Goal: Task Accomplishment & Management: Manage account settings

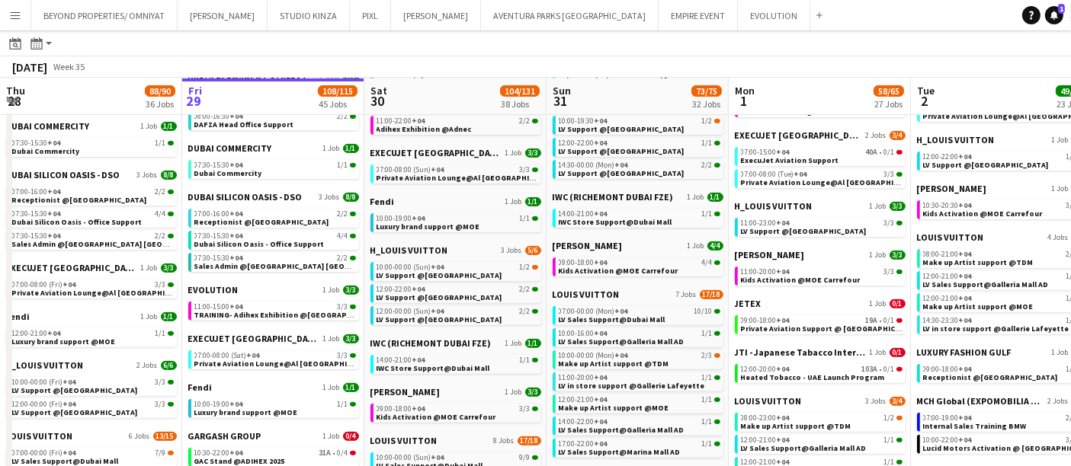
scroll to position [0, 592]
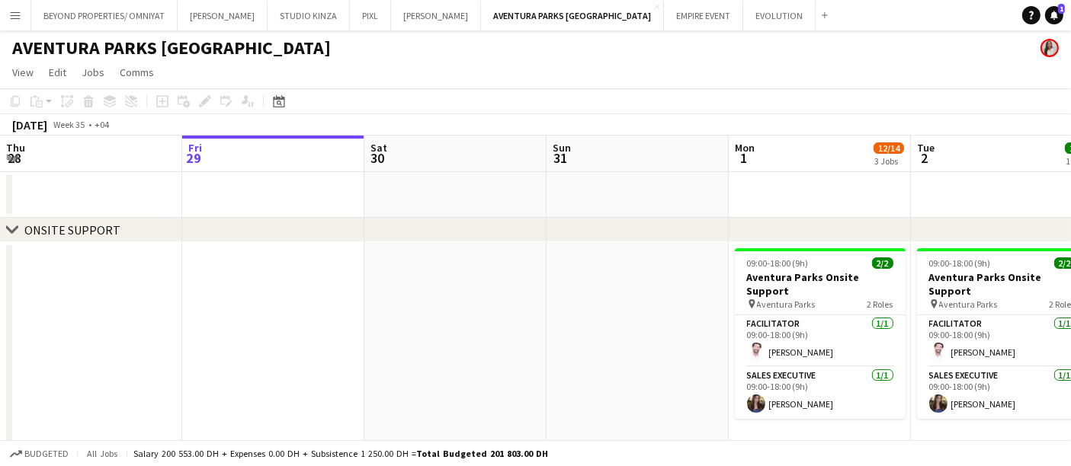
scroll to position [0, 559]
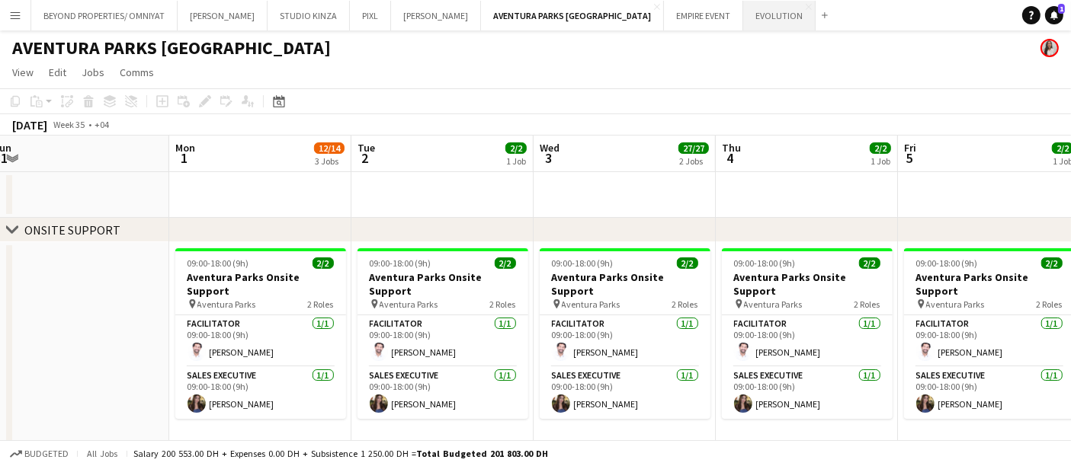
click at [743, 15] on button "EVOLUTION Close" at bounding box center [779, 16] width 72 height 30
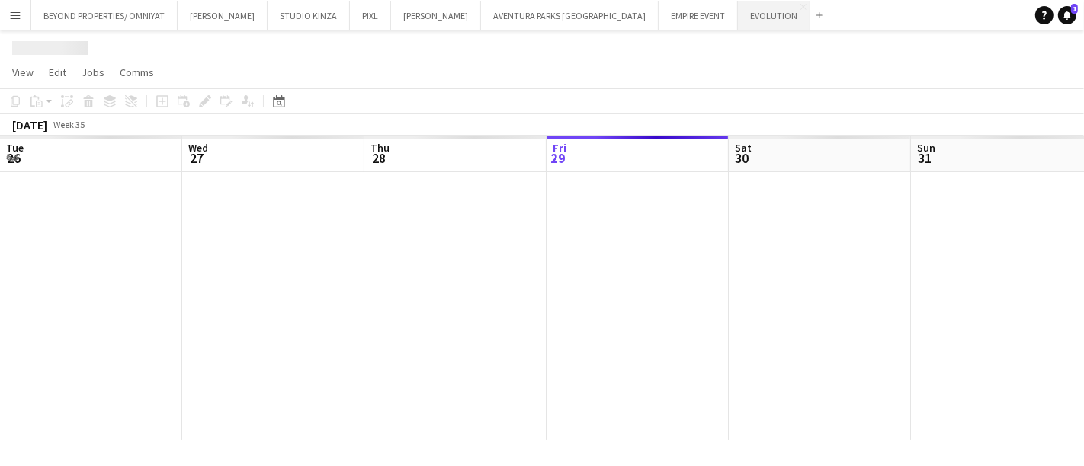
scroll to position [0, 364]
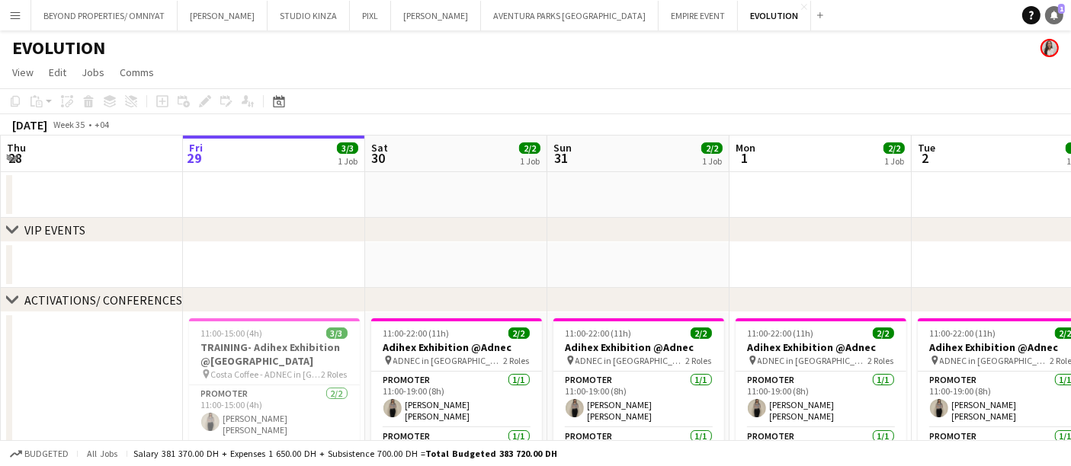
drag, startPoint x: 1052, startPoint y: 3, endPoint x: 1056, endPoint y: 11, distance: 9.2
click at [1056, 8] on app-navbar "Menu Boards Boards Boards All jobs Status Workforce Workforce My Workforce Recr…" at bounding box center [535, 15] width 1071 height 30
click at [1056, 11] on icon "Notifications" at bounding box center [1053, 15] width 9 height 9
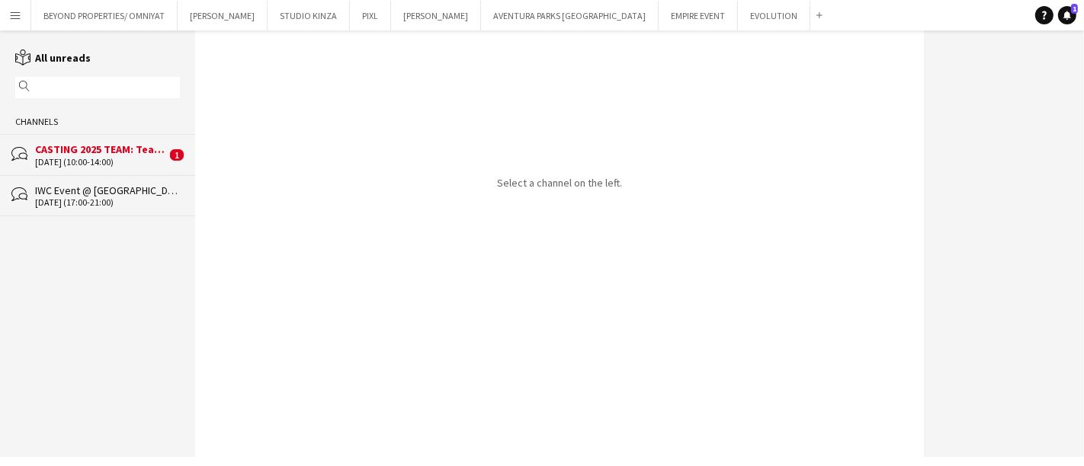
click at [72, 154] on div "CASTING 2025 TEAM: Teambuilding Support @ Aventura Parks" at bounding box center [100, 150] width 131 height 14
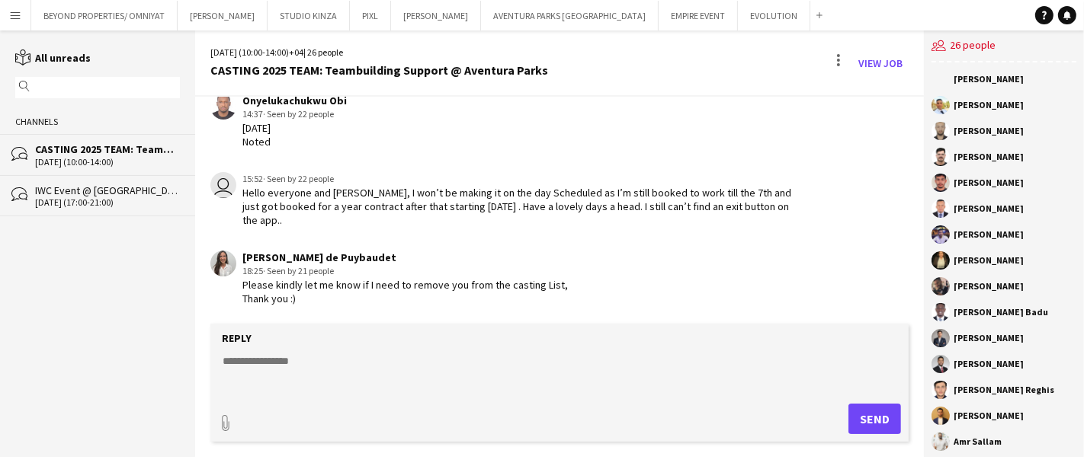
scroll to position [1155, 0]
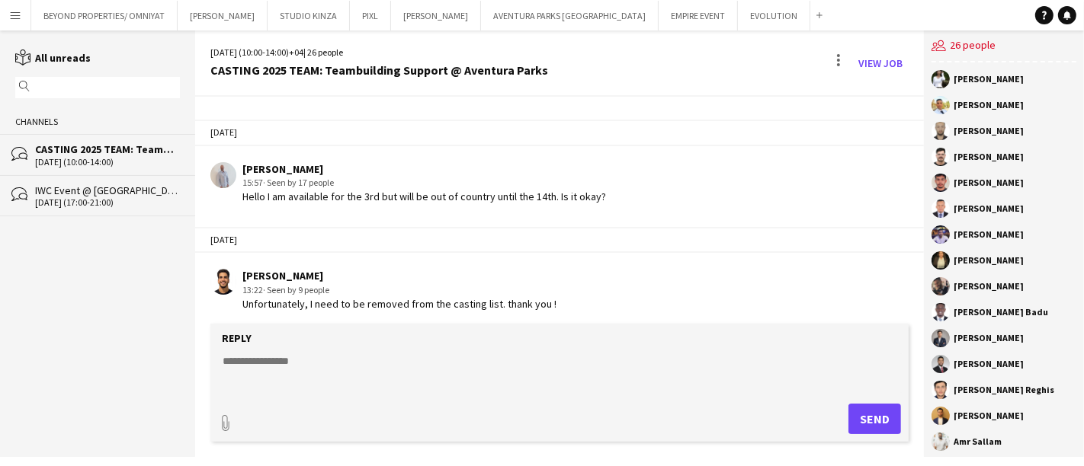
click at [379, 354] on textarea at bounding box center [562, 374] width 683 height 40
click at [435, 200] on app-chat-message "[PERSON_NAME] 15:57 · Seen by 17 people Hello I am available for the 3rd but wi…" at bounding box center [559, 183] width 729 height 57
click at [265, 370] on textarea at bounding box center [562, 374] width 683 height 40
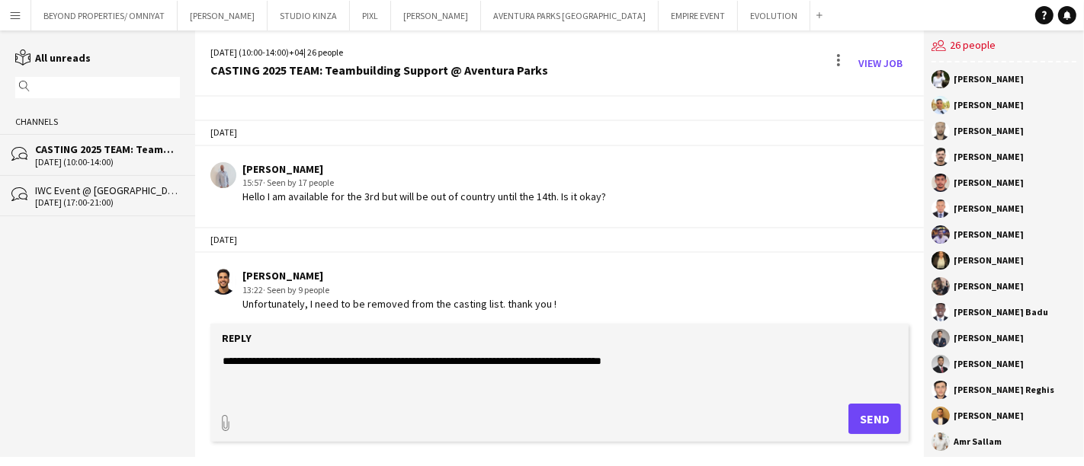
type textarea "**********"
click at [866, 417] on button "Send" at bounding box center [874, 419] width 53 height 30
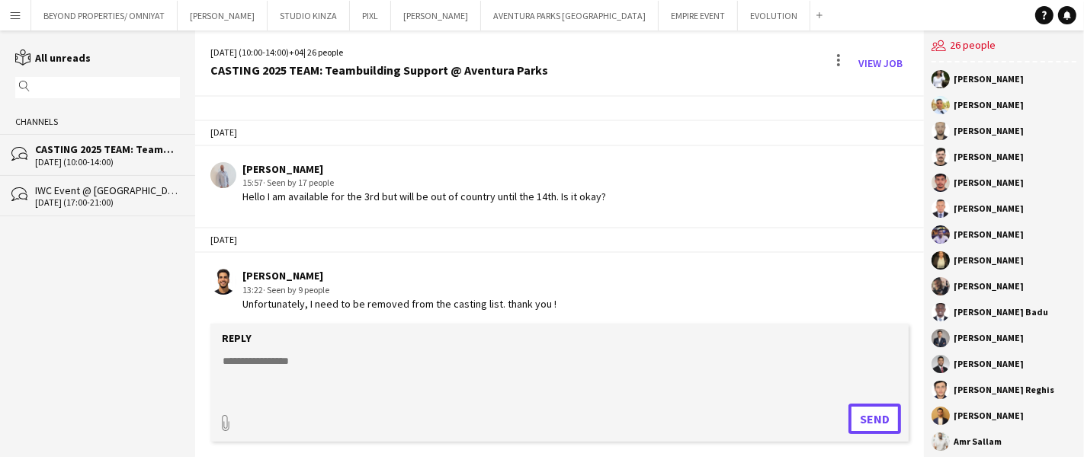
scroll to position [1220, 0]
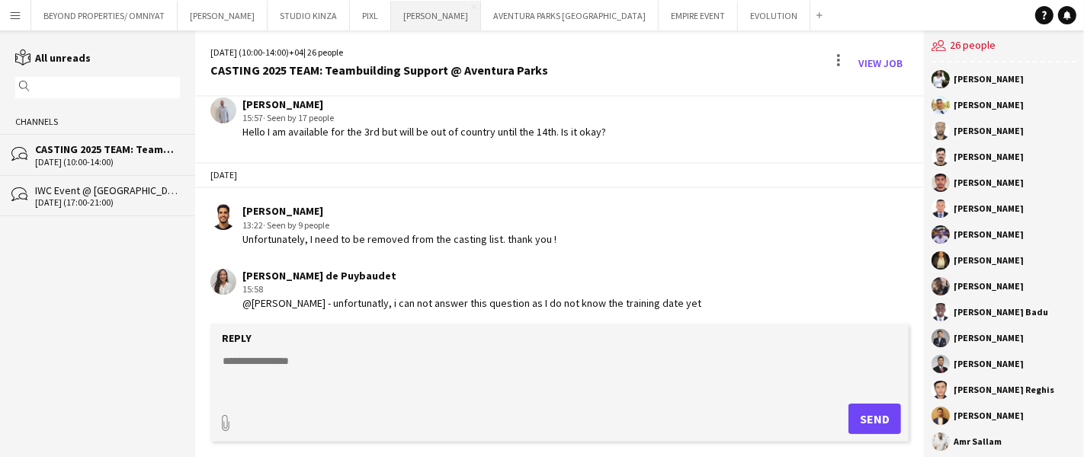
click at [392, 15] on button "[PERSON_NAME] Close" at bounding box center [436, 16] width 90 height 30
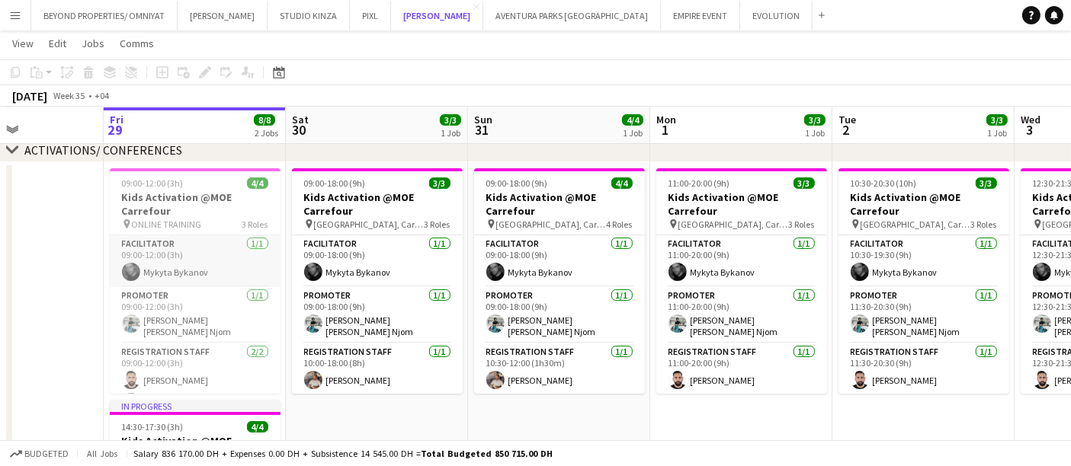
scroll to position [18, 0]
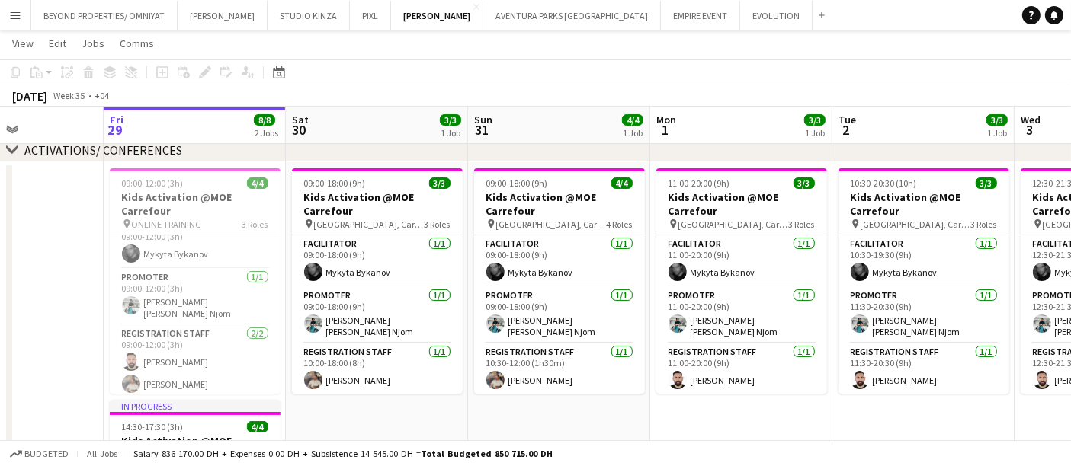
click at [156, 229] on span "ONLINE TRAINING" at bounding box center [167, 224] width 70 height 11
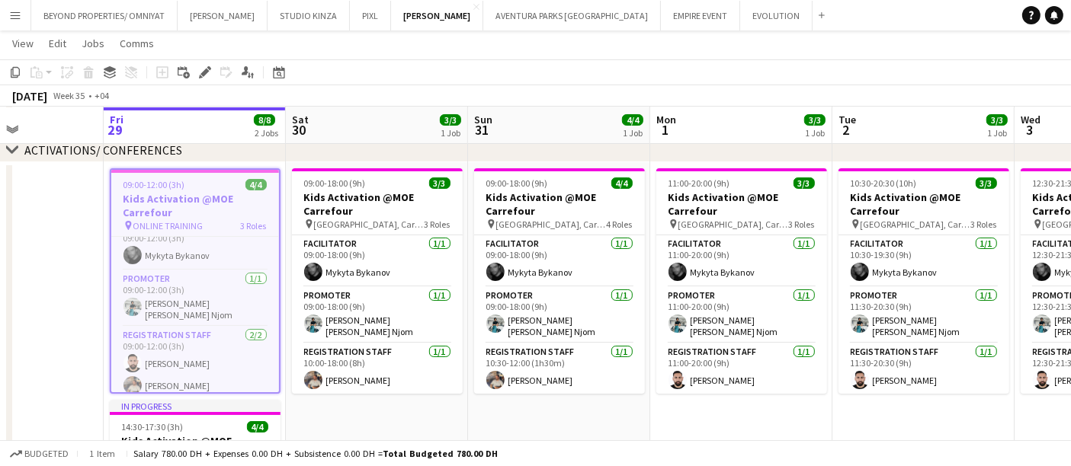
click at [194, 192] on h3 "Kids Activation @MOE Carrefour" at bounding box center [195, 205] width 168 height 27
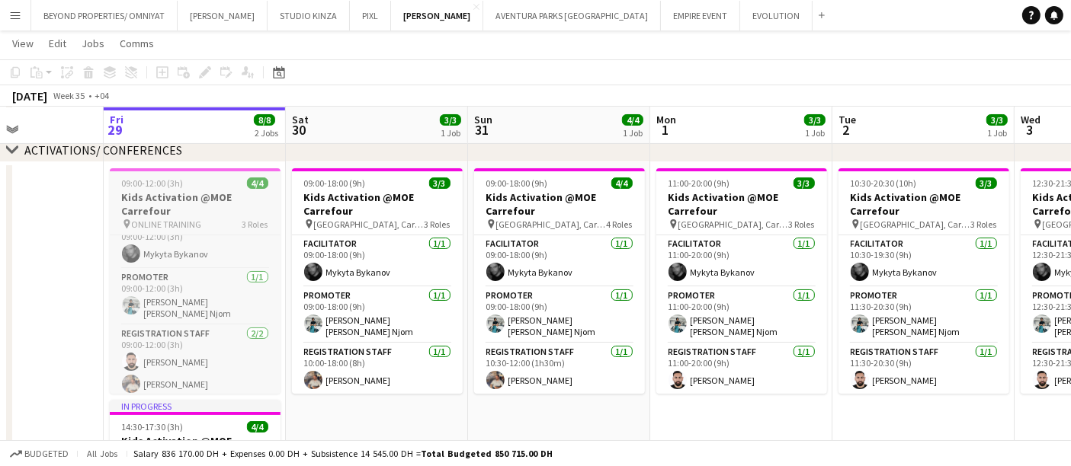
click at [186, 188] on app-job-card "09:00-12:00 (3h) 4/4 Kids Activation @MOE Carrefour pin ONLINE TRAINING 3 Roles…" at bounding box center [195, 281] width 171 height 226
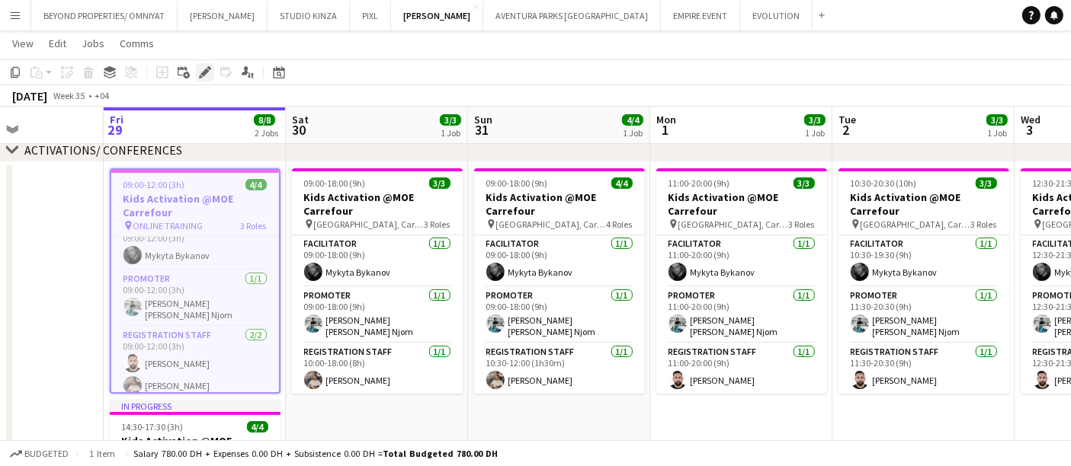
click at [196, 75] on div "Edit" at bounding box center [205, 72] width 18 height 18
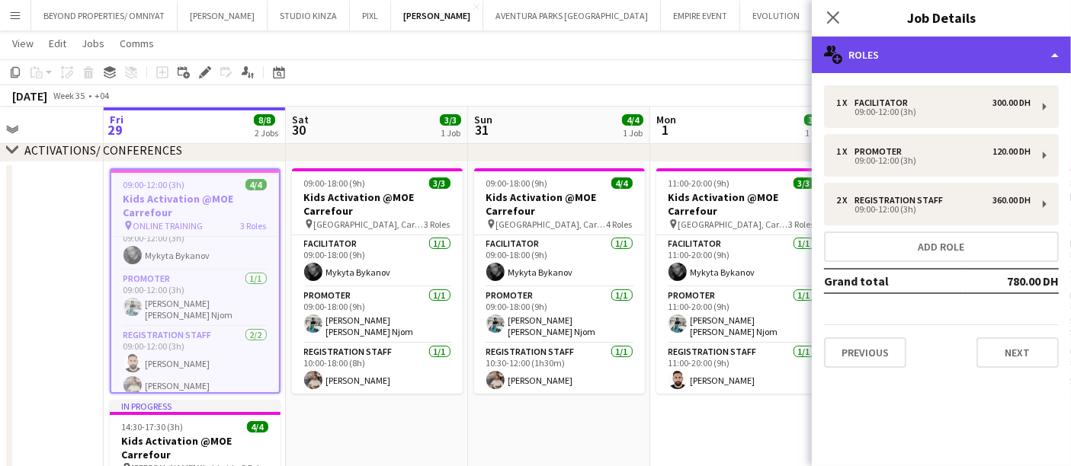
click at [887, 49] on div "multiple-users-add Roles" at bounding box center [941, 55] width 259 height 37
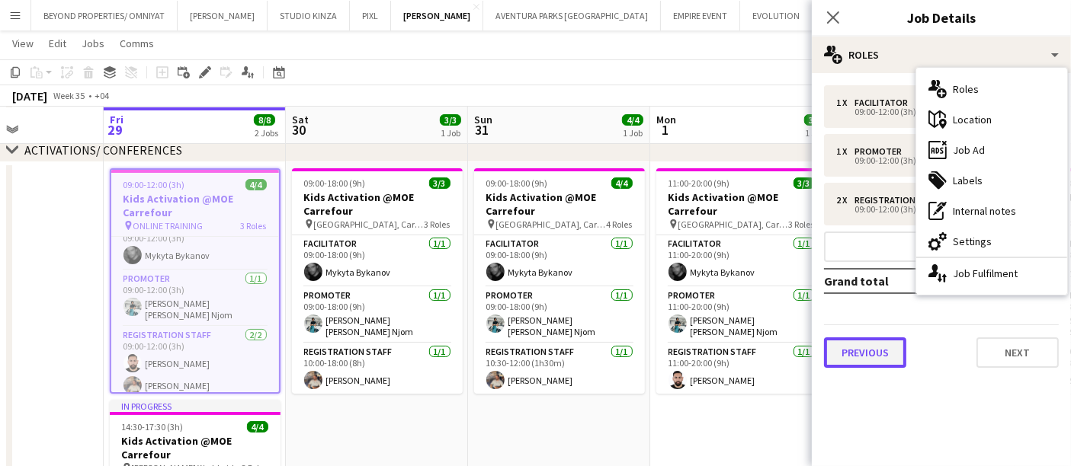
click at [899, 355] on button "Previous" at bounding box center [865, 353] width 82 height 30
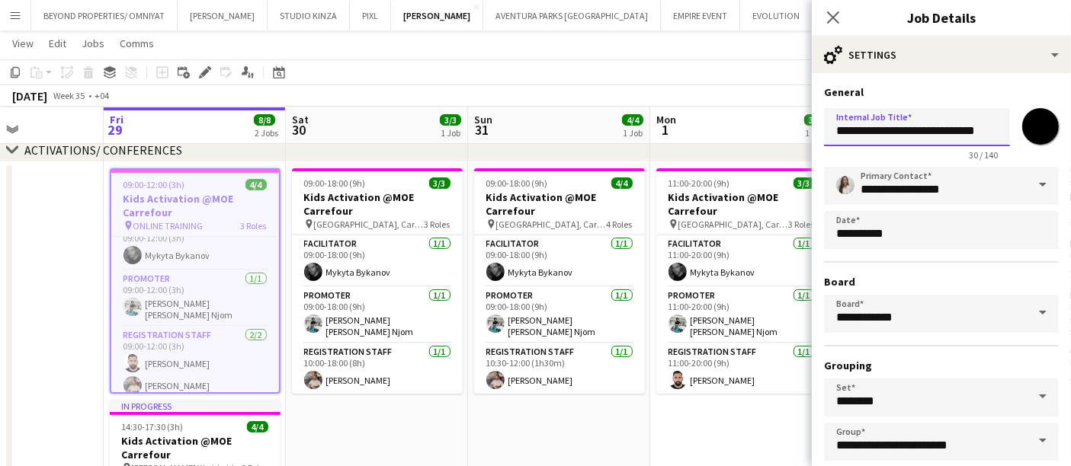
click at [833, 130] on input "**********" at bounding box center [917, 127] width 186 height 38
type input "**********"
click at [766, 115] on app-board-header-date "Mon 1 3/3 1 Job" at bounding box center [741, 125] width 182 height 37
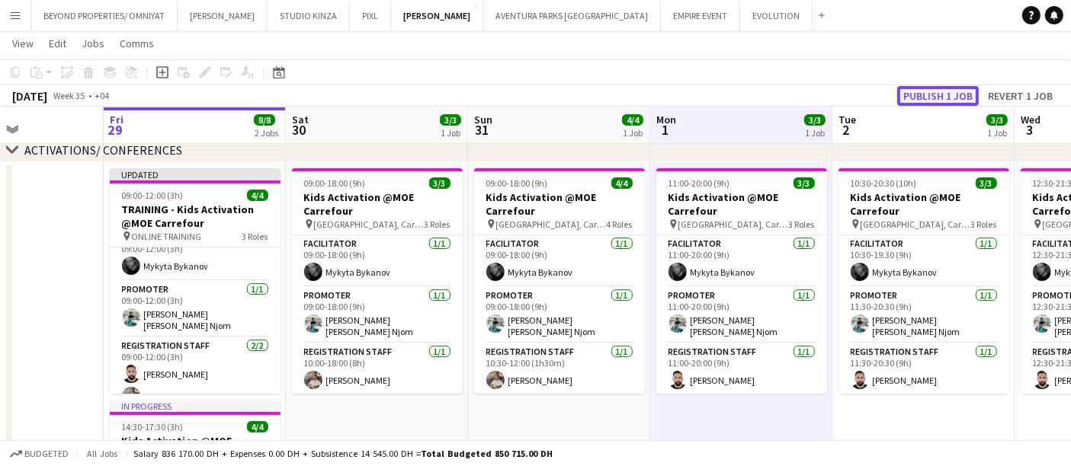
click at [940, 98] on button "Publish 1 job" at bounding box center [938, 96] width 82 height 20
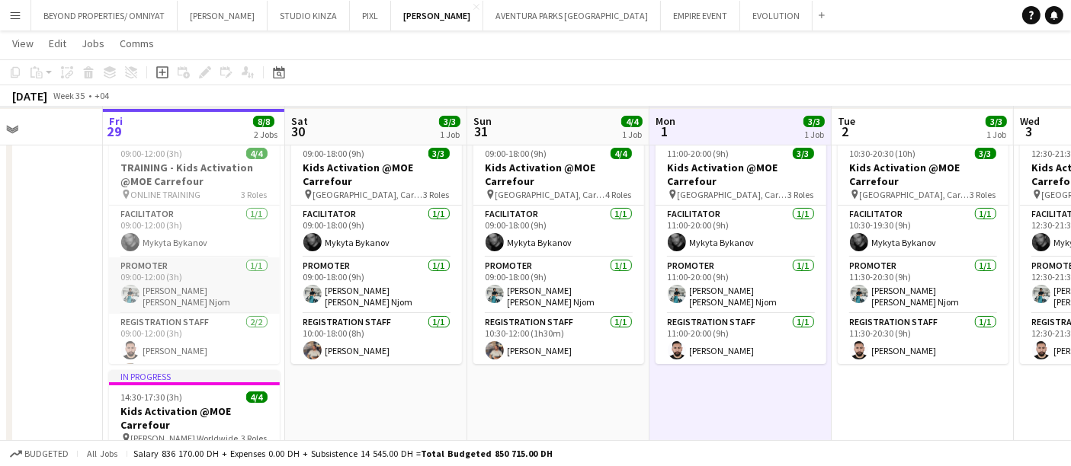
scroll to position [183, 0]
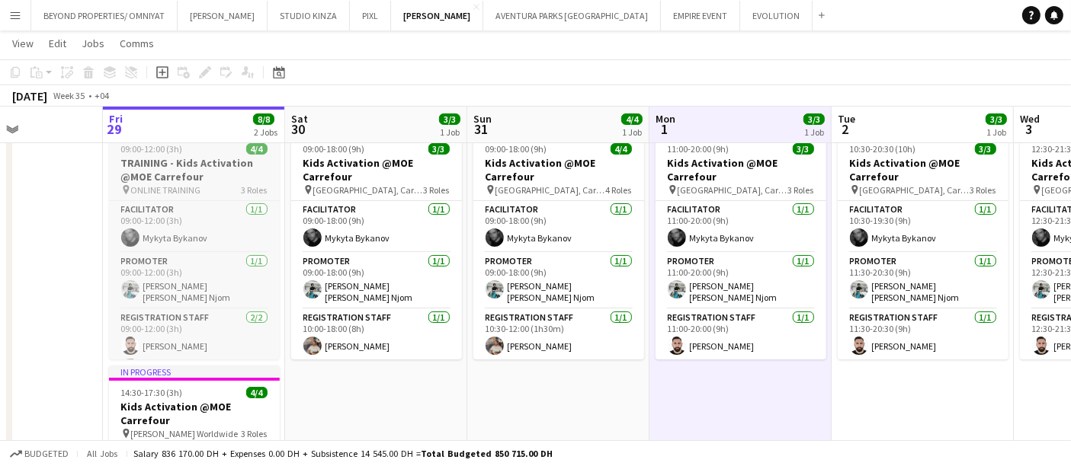
click at [185, 191] on span "ONLINE TRAINING" at bounding box center [166, 189] width 70 height 11
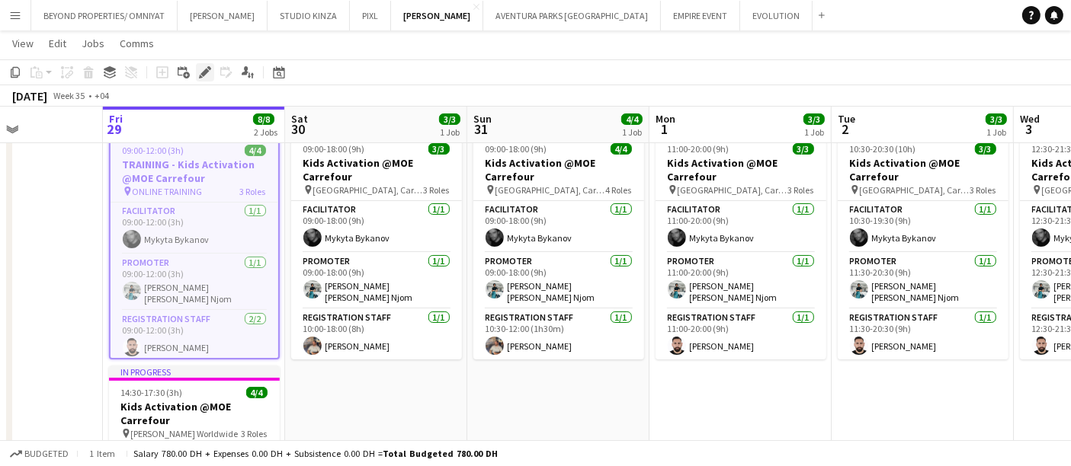
click at [200, 68] on icon "Edit" at bounding box center [205, 72] width 12 height 12
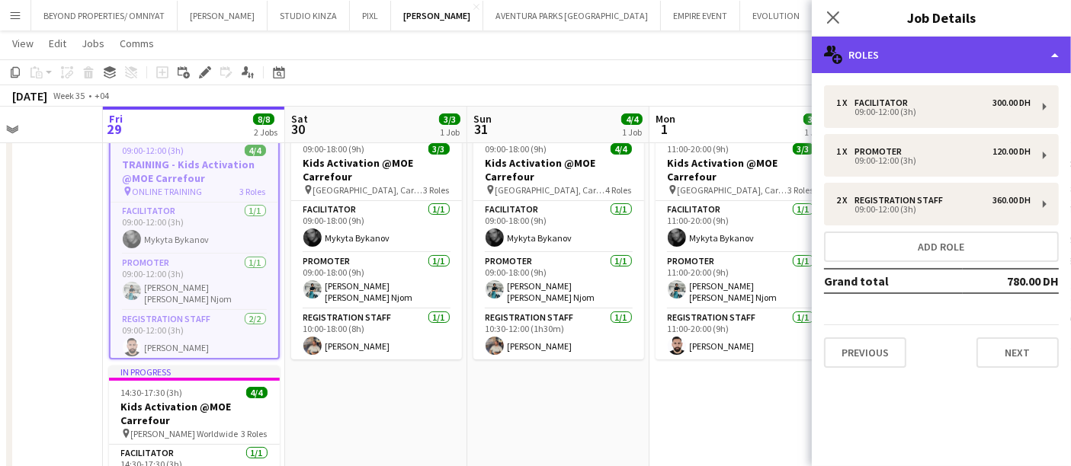
click at [870, 62] on div "multiple-users-add Roles" at bounding box center [941, 55] width 259 height 37
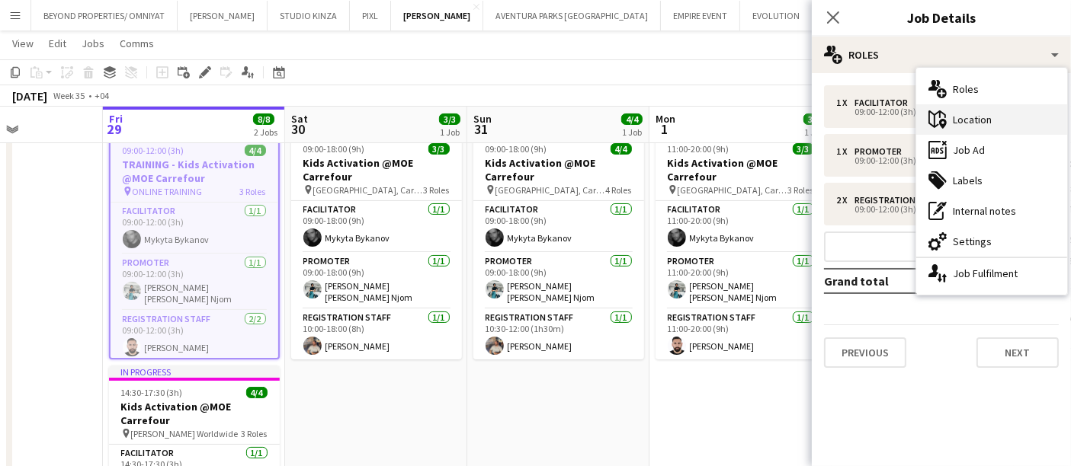
click at [975, 125] on div "maps-pin-1 Location" at bounding box center [991, 119] width 151 height 30
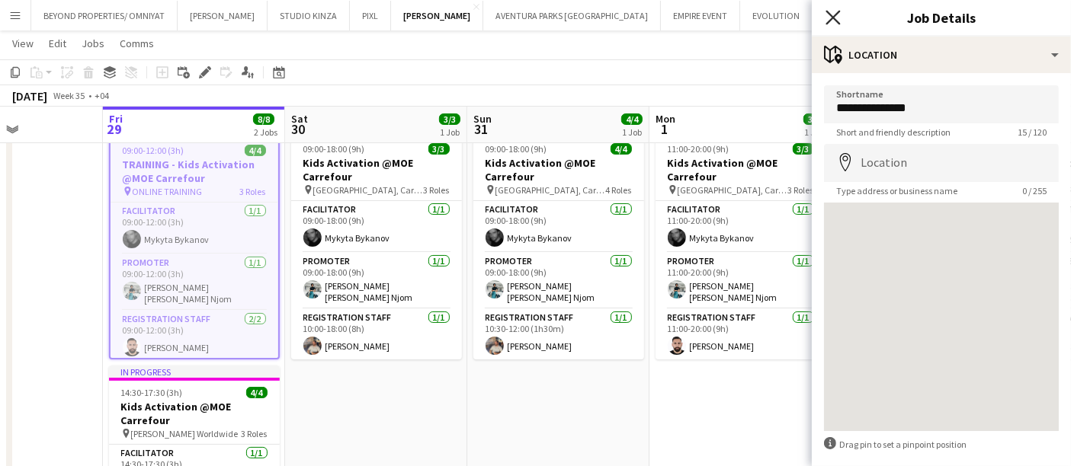
click at [831, 16] on icon at bounding box center [832, 17] width 14 height 14
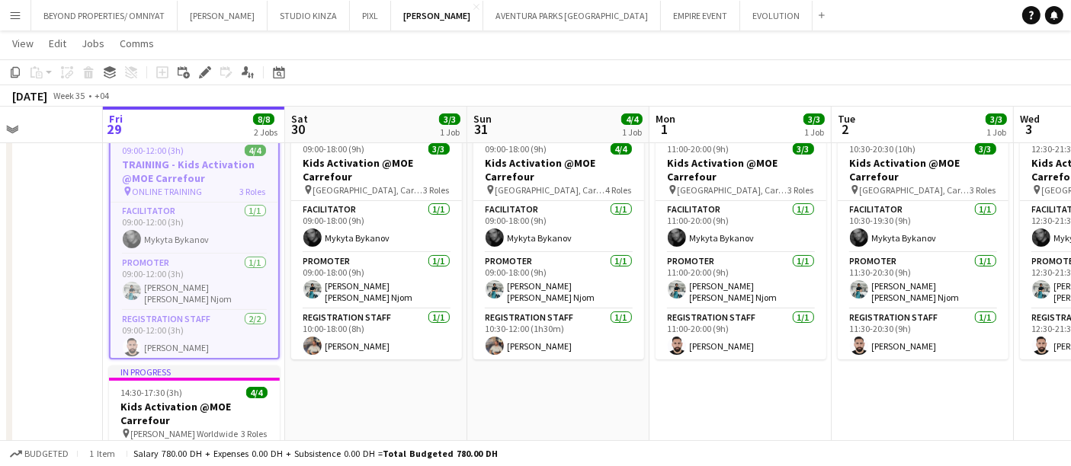
click at [329, 380] on app-date-cell "09:00-18:00 (9h) 3/3 Kids Activation @MOE Carrefour pin [GEOGRAPHIC_DATA], Carr…" at bounding box center [376, 375] width 182 height 494
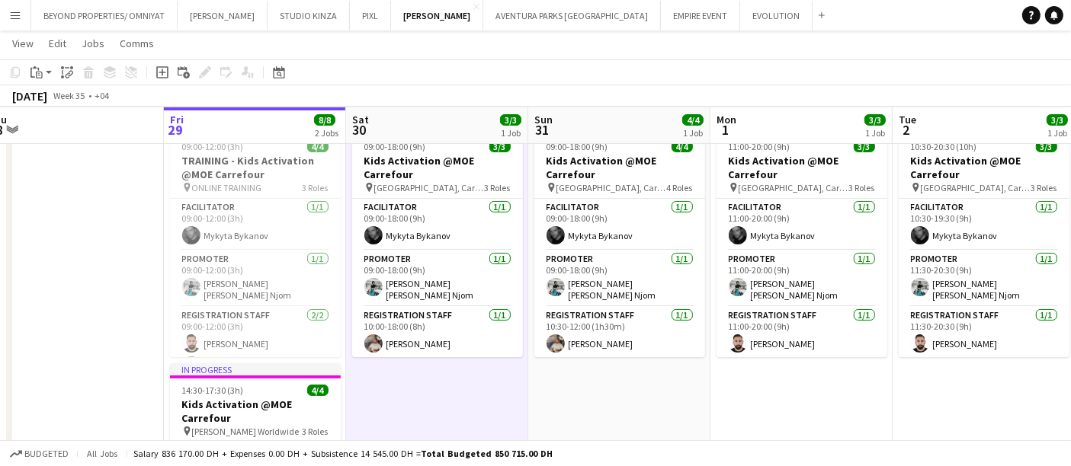
scroll to position [0, 383]
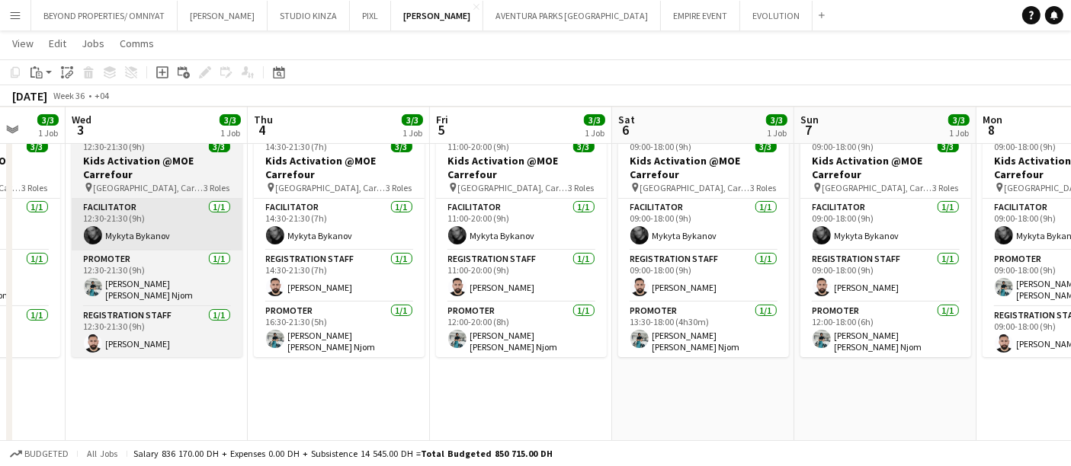
click at [77, 202] on app-card-role "Facilitator [DATE] 12:30-21:30 (9h) [PERSON_NAME]" at bounding box center [157, 225] width 171 height 52
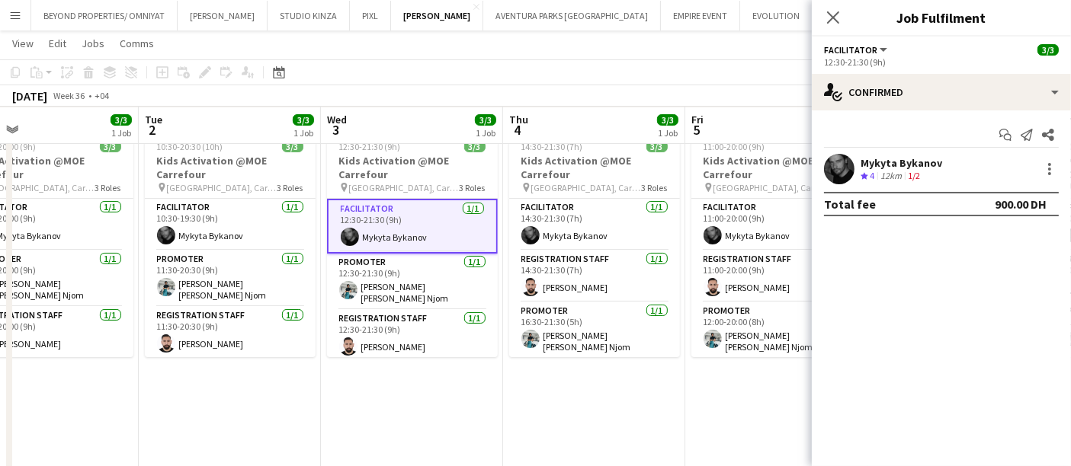
scroll to position [0, 407]
click at [831, 24] on app-icon "Close pop-in" at bounding box center [833, 18] width 22 height 22
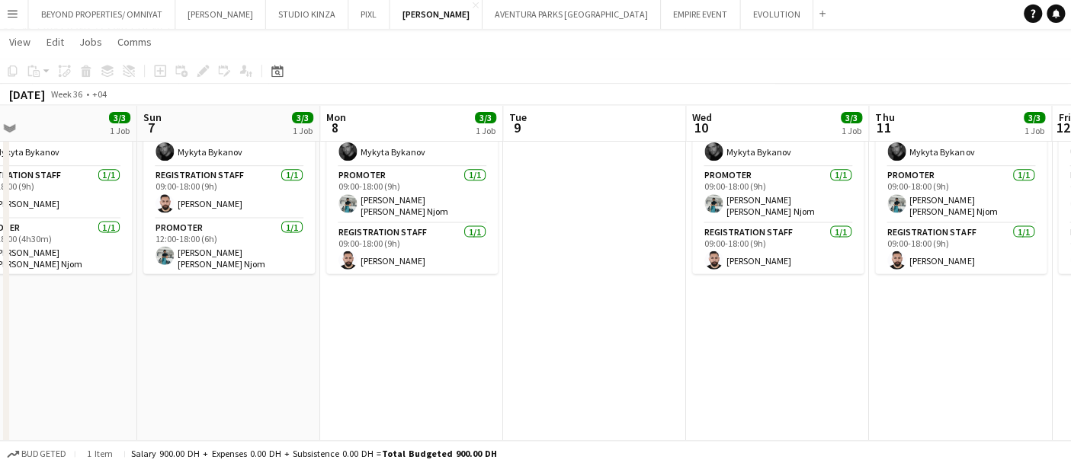
scroll to position [0, 403]
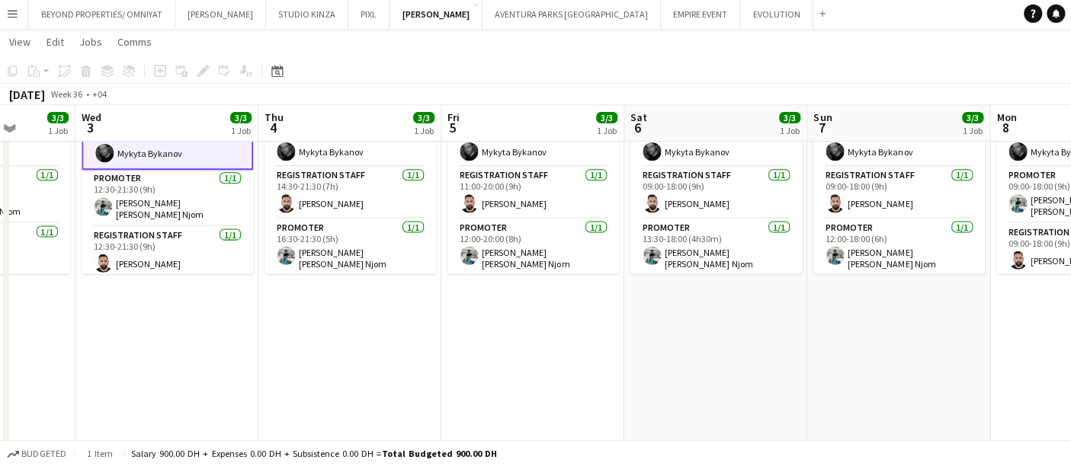
drag, startPoint x: 216, startPoint y: 318, endPoint x: 1081, endPoint y: 246, distance: 867.9
click at [1070, 246] on html "Menu Boards Boards Boards All jobs Status Workforce Workforce My Workforce Recr…" at bounding box center [535, 253] width 1071 height 1041
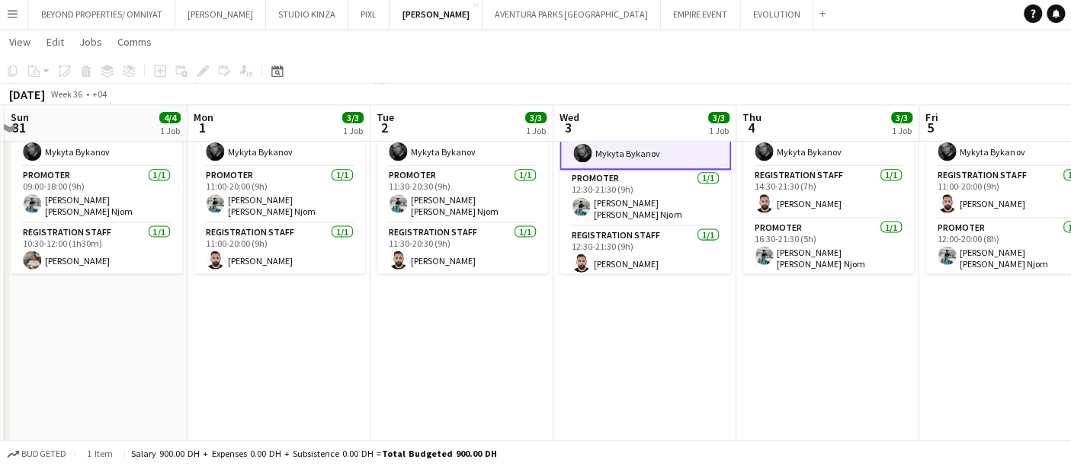
scroll to position [0, 392]
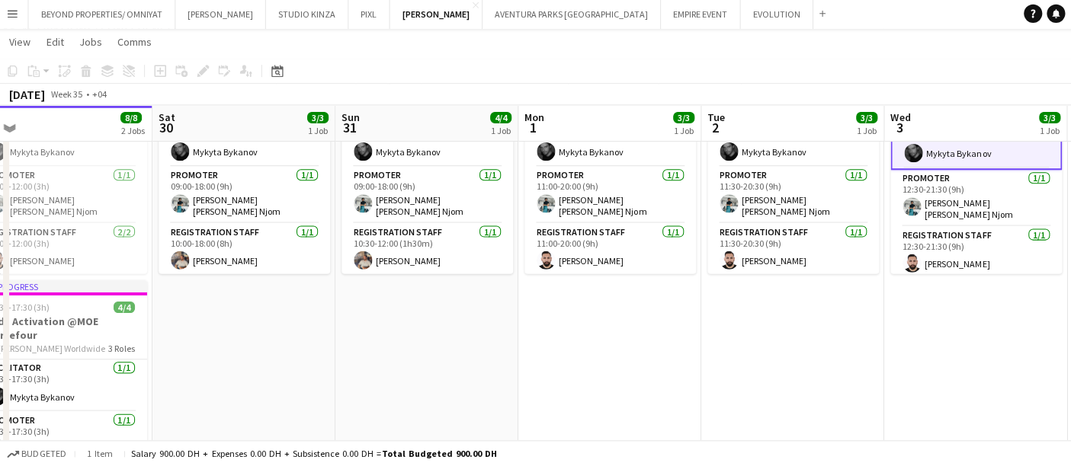
drag, startPoint x: 419, startPoint y: 341, endPoint x: 1081, endPoint y: 360, distance: 661.7
click at [1070, 360] on html "Menu Boards Boards Boards All jobs Status Workforce Workforce My Workforce Recr…" at bounding box center [535, 253] width 1071 height 1041
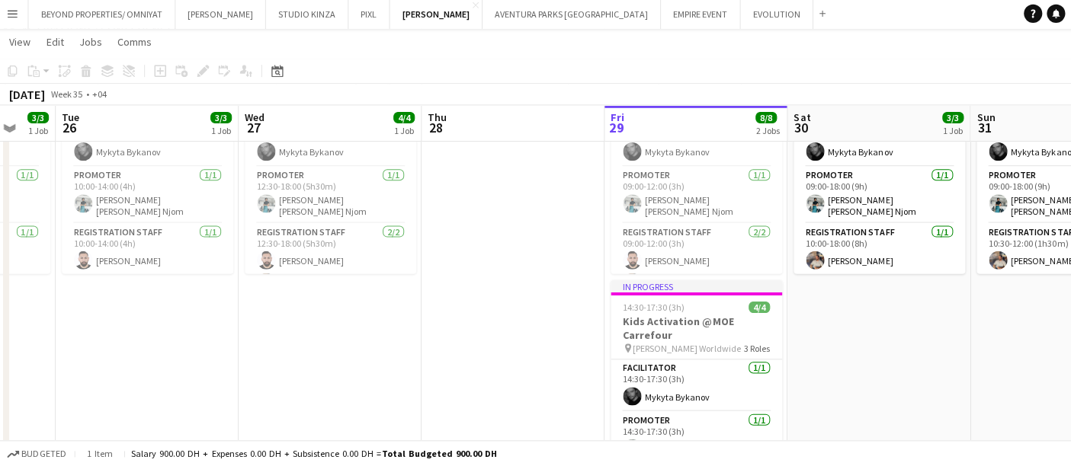
scroll to position [0, 489]
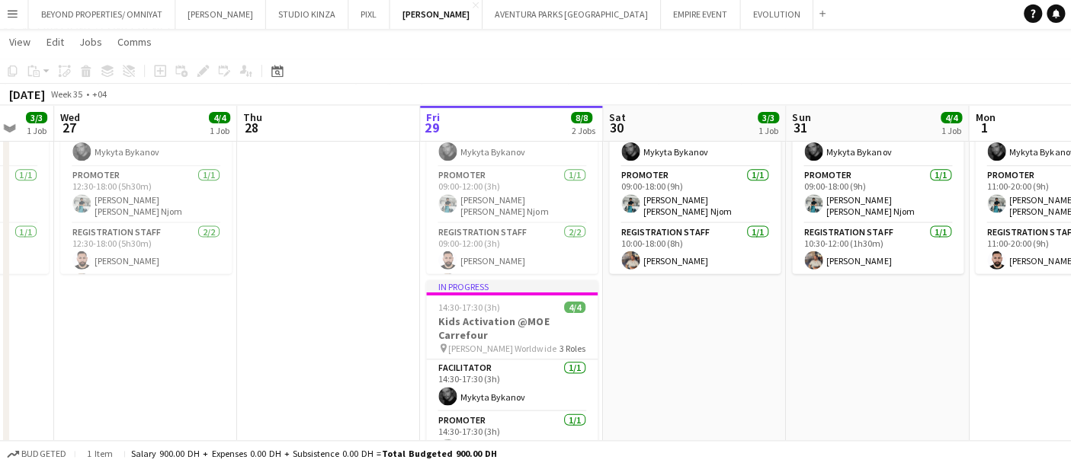
drag, startPoint x: 513, startPoint y: 314, endPoint x: 725, endPoint y: 306, distance: 212.0
click at [725, 306] on app-calendar-viewport "Sun 24 Mon 25 3/3 1 Job Tue 26 3/3 1 Job Wed 27 4/4 1 Job Thu 28 Fri 29 8/8 2 J…" at bounding box center [535, 270] width 1071 height 956
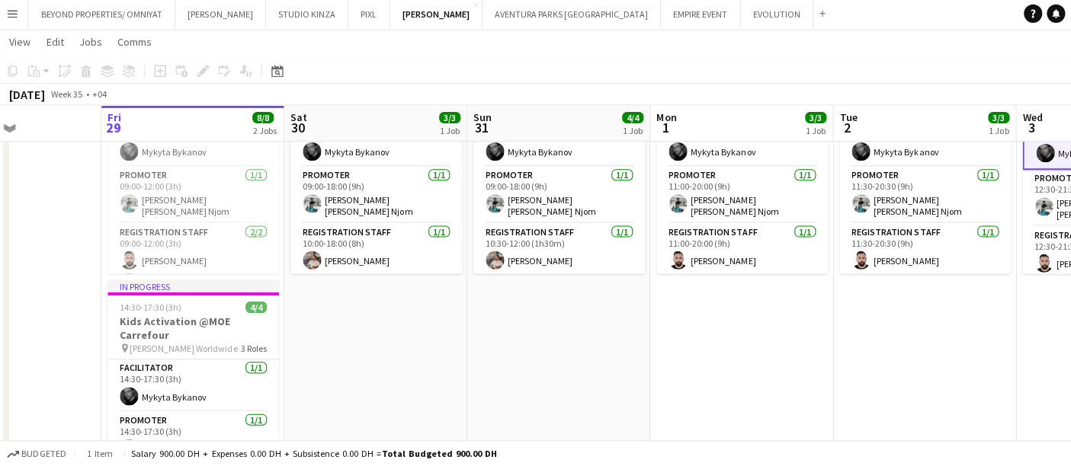
drag, startPoint x: 847, startPoint y: 304, endPoint x: 520, endPoint y: 315, distance: 326.3
click at [520, 315] on app-calendar-viewport "Mon 25 3/3 1 Job Tue 26 3/3 1 Job Wed 27 4/4 1 Job Thu 28 Fri 29 8/8 2 Jobs Sat…" at bounding box center [535, 270] width 1071 height 956
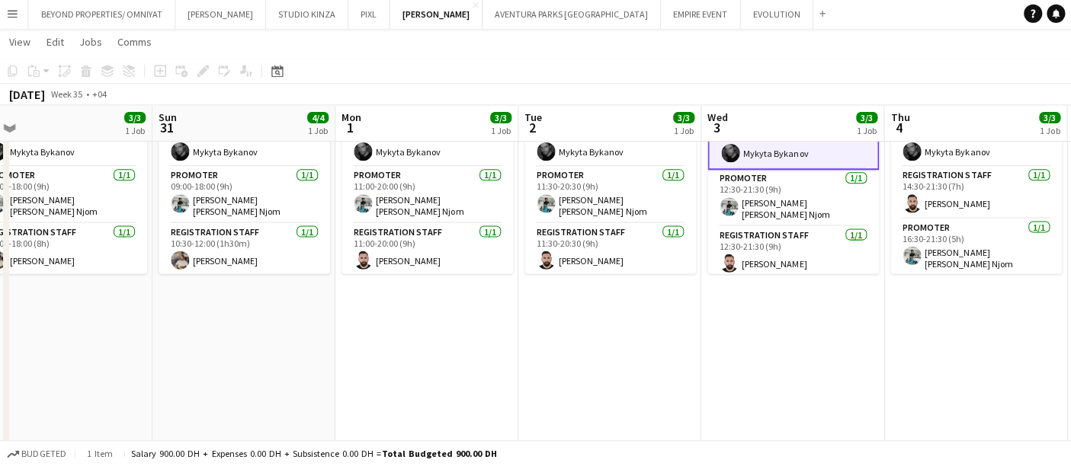
scroll to position [0, 567]
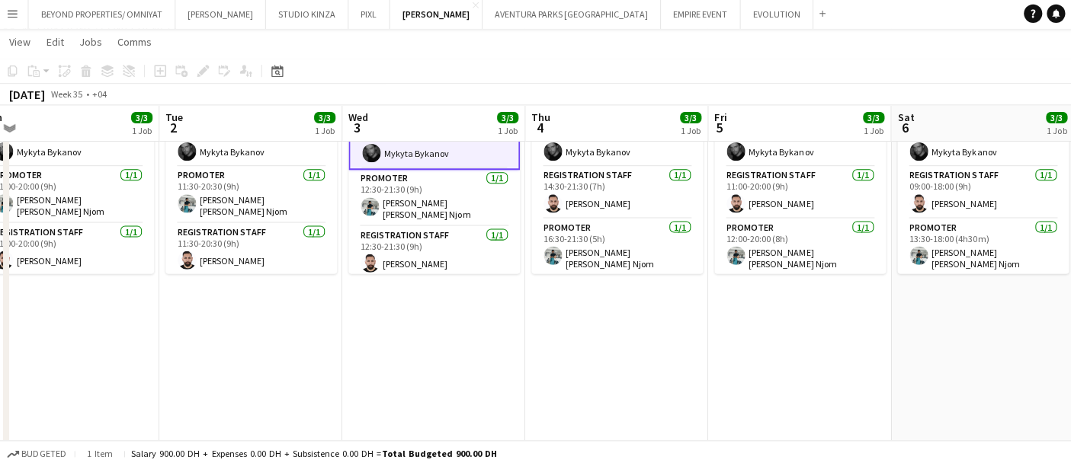
drag, startPoint x: 477, startPoint y: 351, endPoint x: 126, endPoint y: 388, distance: 353.2
click at [126, 388] on app-calendar-viewport "Fri 29 8/8 2 Jobs Sat 30 3/3 1 Job Sun 31 4/4 1 Job Mon 1 3/3 1 Job Tue 2 3/3 1…" at bounding box center [535, 270] width 1071 height 956
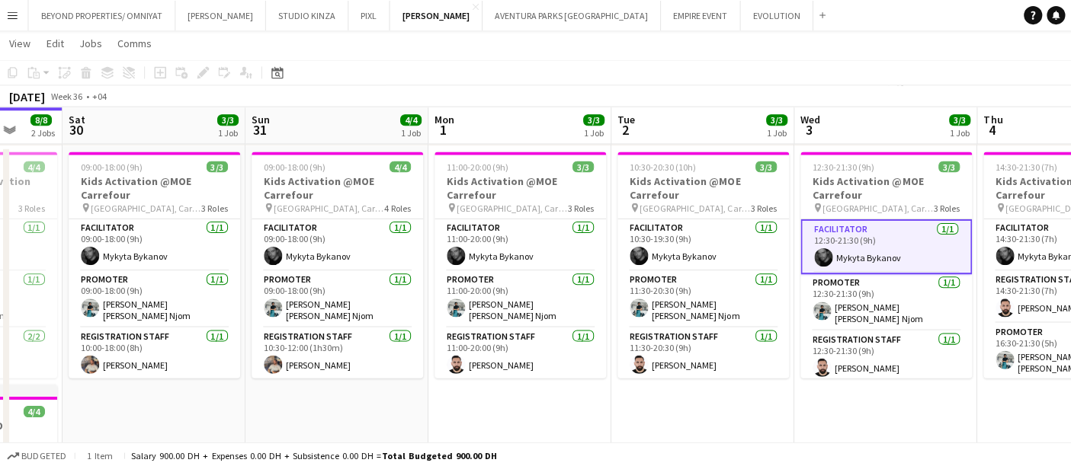
scroll to position [0, 321]
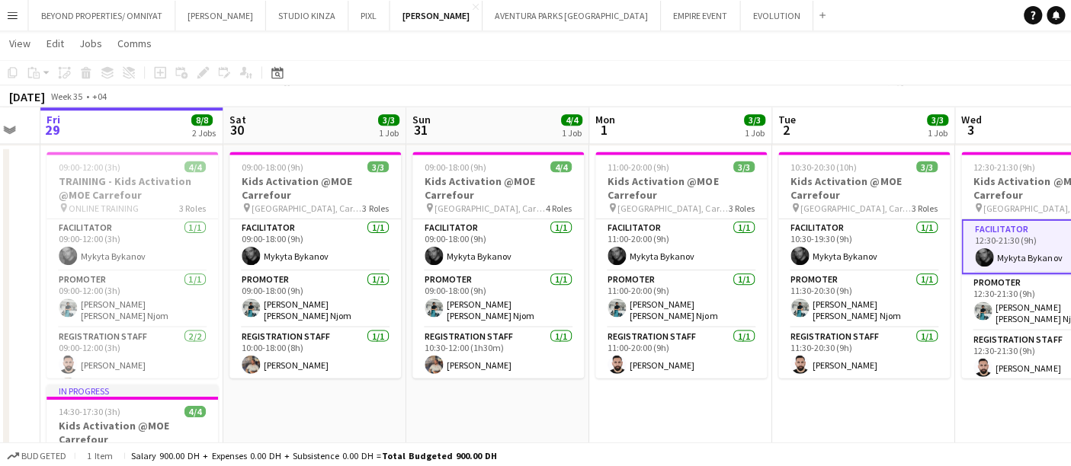
drag, startPoint x: 444, startPoint y: 388, endPoint x: 786, endPoint y: 405, distance: 342.6
click at [786, 405] on app-calendar-viewport "Wed 27 4/4 1 Job Thu 28 Fri 29 8/8 2 Jobs Sat 30 3/3 1 Job Sun 31 4/4 1 Job Mon…" at bounding box center [535, 372] width 1071 height 956
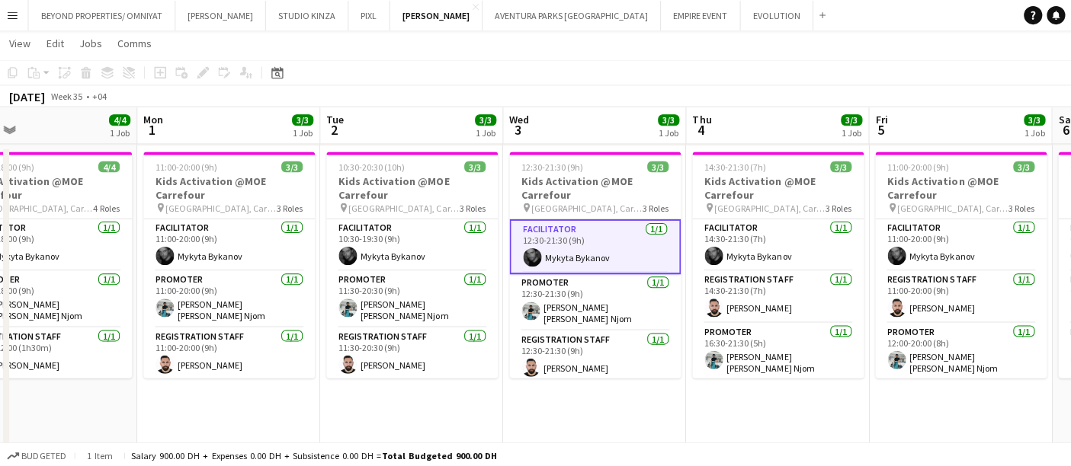
drag, startPoint x: 960, startPoint y: 401, endPoint x: 322, endPoint y: 426, distance: 638.3
click at [322, 426] on app-calendar-viewport "Thu 28 Fri 29 8/8 2 Jobs Sat 30 3/3 1 Job Sun 31 4/4 1 Job Mon 1 3/3 1 Job Tue …" at bounding box center [535, 372] width 1071 height 956
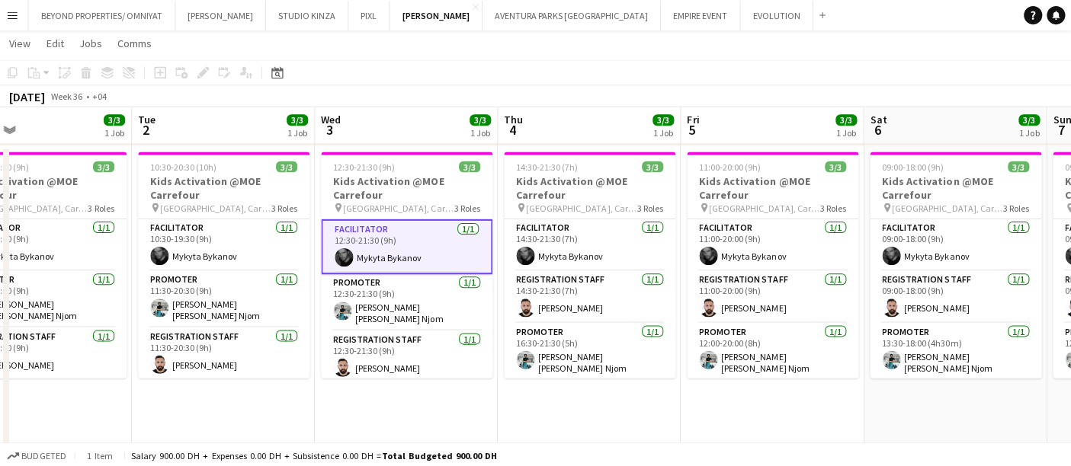
drag, startPoint x: 687, startPoint y: 369, endPoint x: 1081, endPoint y: 390, distance: 394.6
click at [1070, 354] on html "Menu Boards Boards Boards All jobs Status Workforce Workforce My Workforce Recr…" at bounding box center [535, 355] width 1071 height 1041
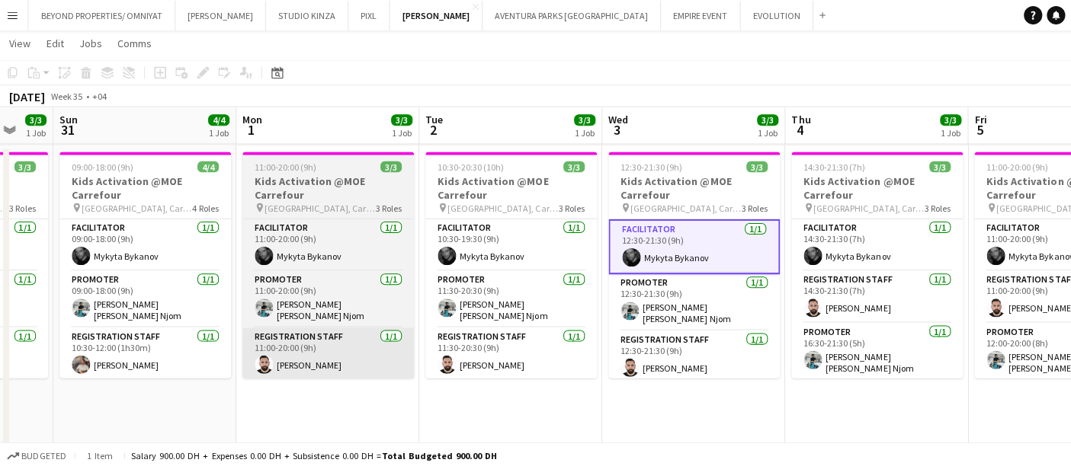
drag, startPoint x: 514, startPoint y: 426, endPoint x: 186, endPoint y: 350, distance: 336.4
click at [186, 350] on app-calendar-viewport "Thu 28 Fri 29 8/8 2 Jobs Sat 30 3/3 1 Job Sun 31 4/4 1 Job Mon 1 3/3 1 Job Tue …" at bounding box center [535, 372] width 1071 height 956
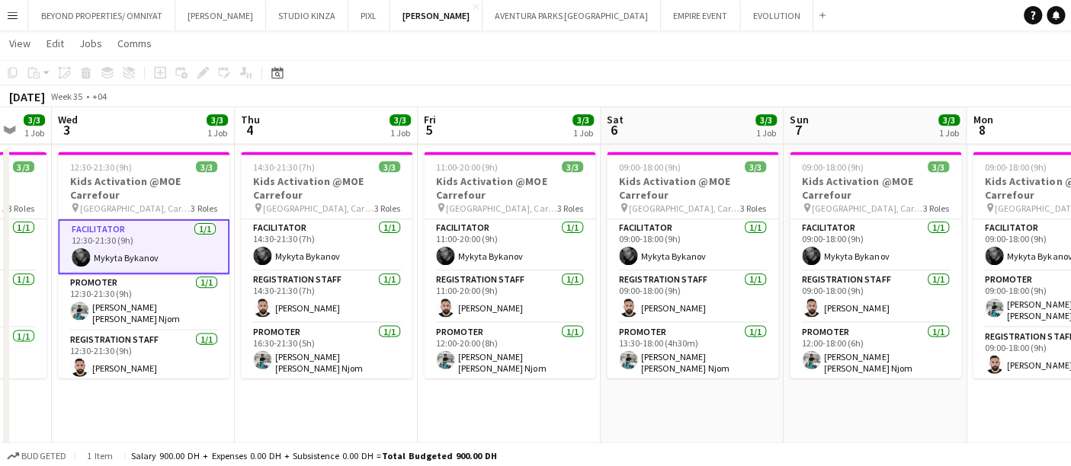
scroll to position [0, 461]
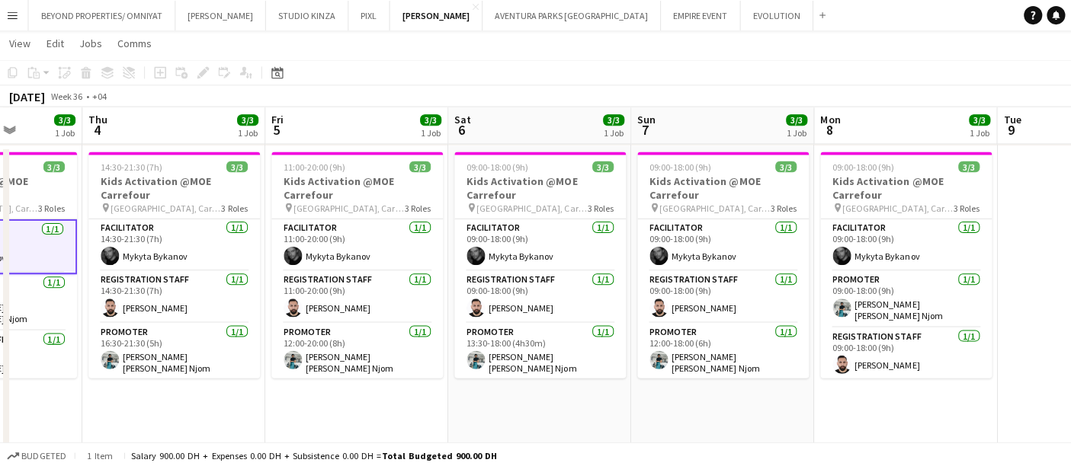
drag, startPoint x: 946, startPoint y: 394, endPoint x: 187, endPoint y: 467, distance: 761.8
click at [187, 466] on html "Menu Boards Boards Boards All jobs Status Workforce Workforce My Workforce Recr…" at bounding box center [535, 355] width 1071 height 1041
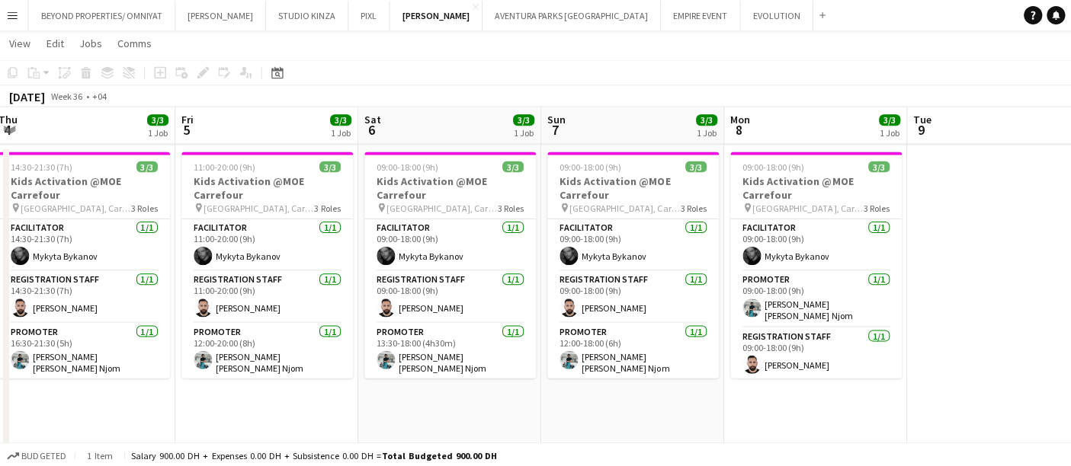
drag, startPoint x: 1036, startPoint y: 271, endPoint x: 1081, endPoint y: 271, distance: 44.2
click at [1057, 271] on app-calendar-viewport "Tue 2 3/3 1 Job Wed 3 3/3 1 Job Thu 4 3/3 1 Job Fri 5 3/3 1 Job Sat 6 3/3 1 Job…" at bounding box center [535, 372] width 1071 height 956
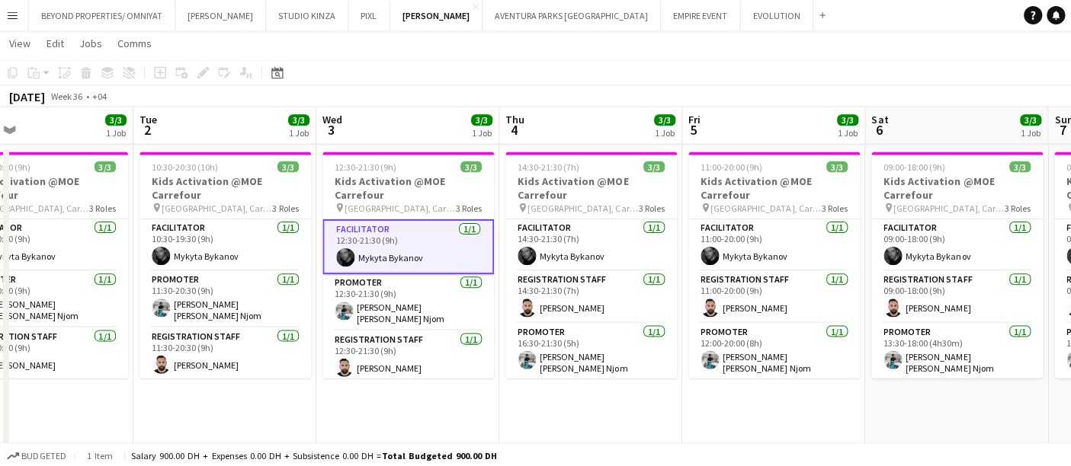
scroll to position [0, 481]
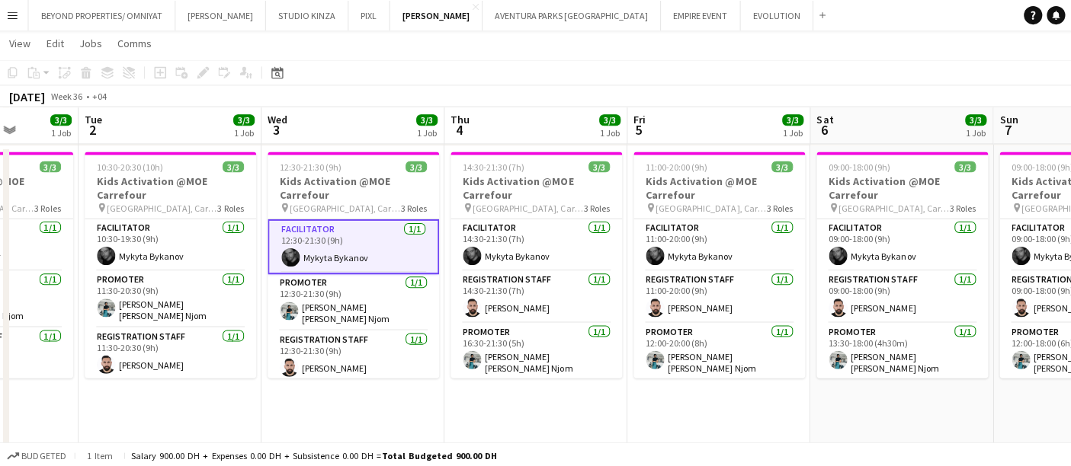
drag, startPoint x: 173, startPoint y: 396, endPoint x: 679, endPoint y: 376, distance: 506.4
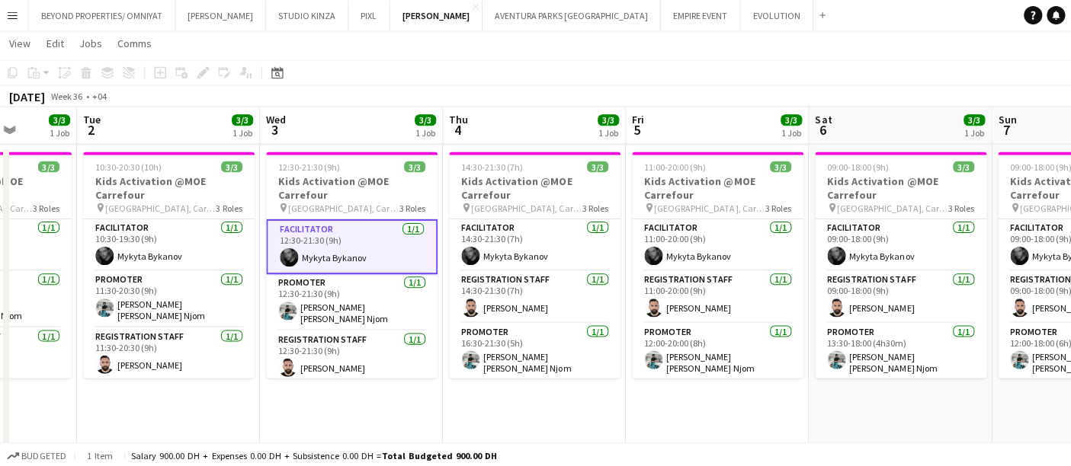
click at [679, 376] on app-calendar-viewport "Sat 30 3/3 1 Job Sun 31 4/4 1 Job Mon 1 3/3 1 Job Tue 2 3/3 1 Job Wed 3 3/3 1 J…" at bounding box center [535, 372] width 1071 height 956
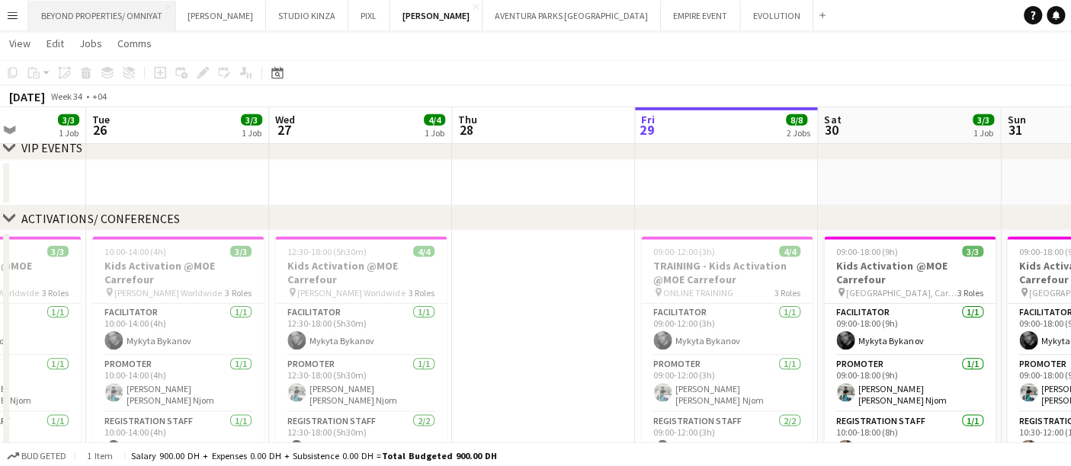
scroll to position [0, 483]
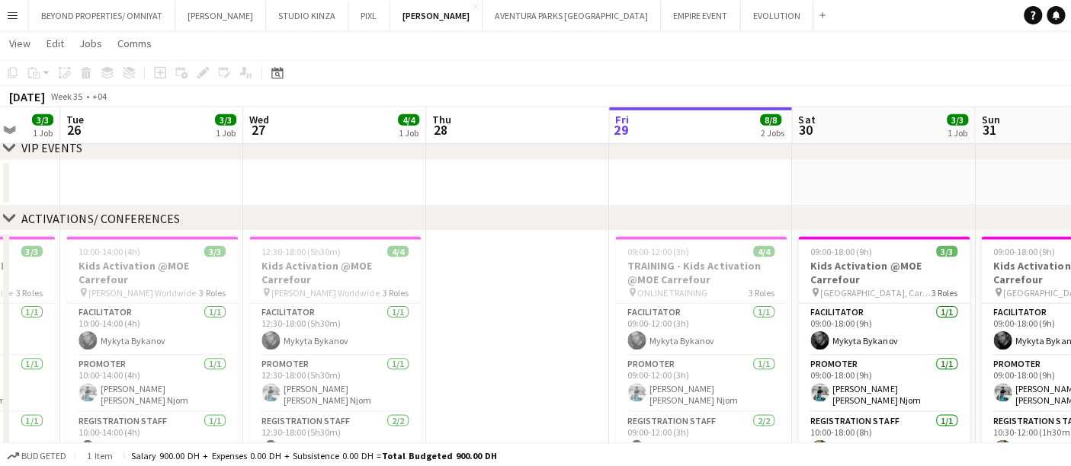
click at [15, 14] on app-icon "Menu" at bounding box center [15, 15] width 12 height 12
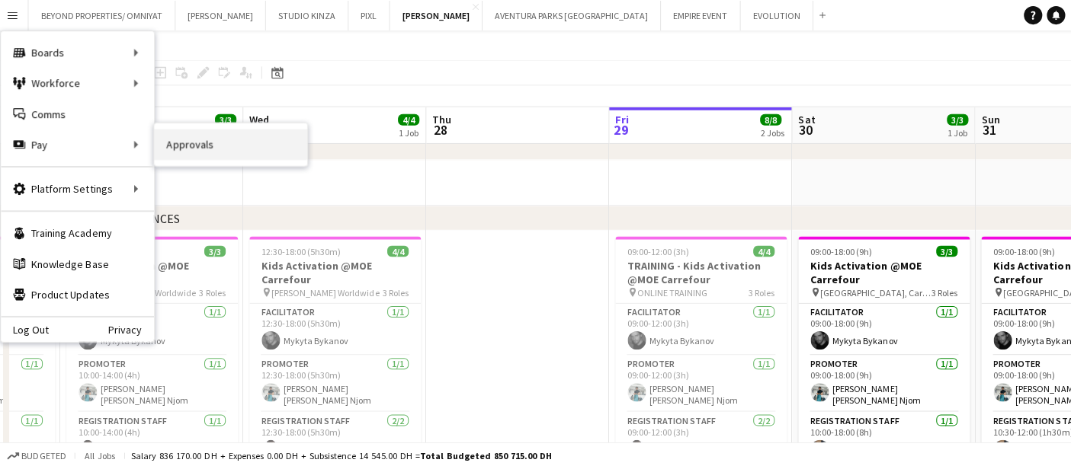
click at [171, 146] on link "Approvals" at bounding box center [232, 144] width 152 height 30
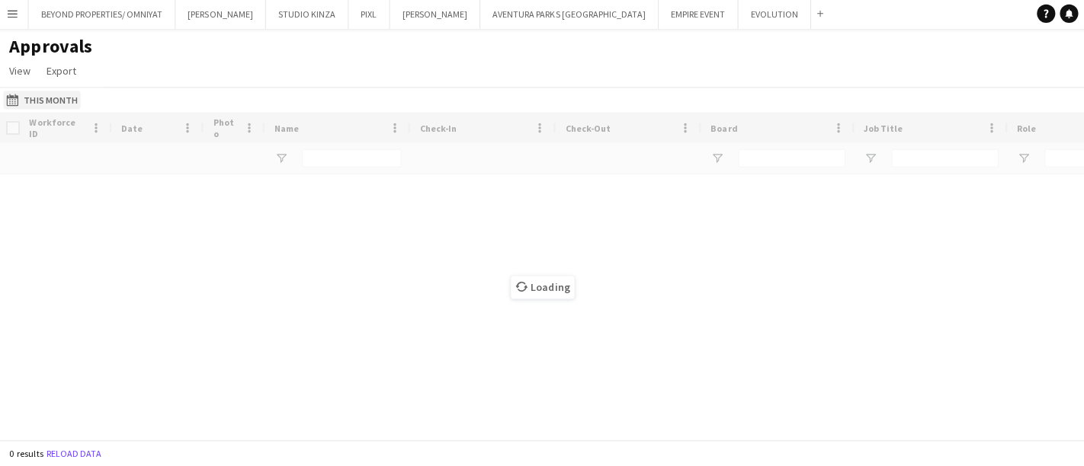
click at [63, 101] on button "This Month This Month" at bounding box center [44, 101] width 77 height 18
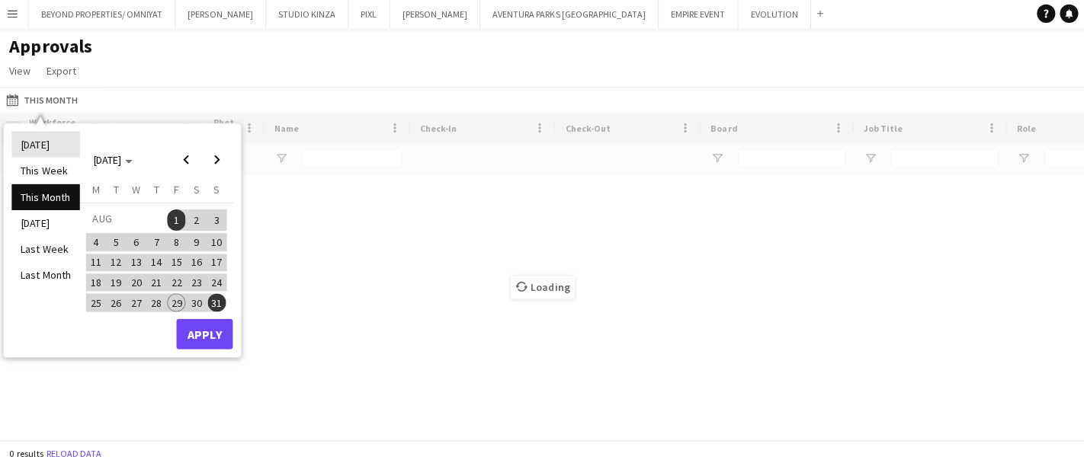
click at [38, 144] on li "[DATE]" at bounding box center [48, 146] width 68 height 26
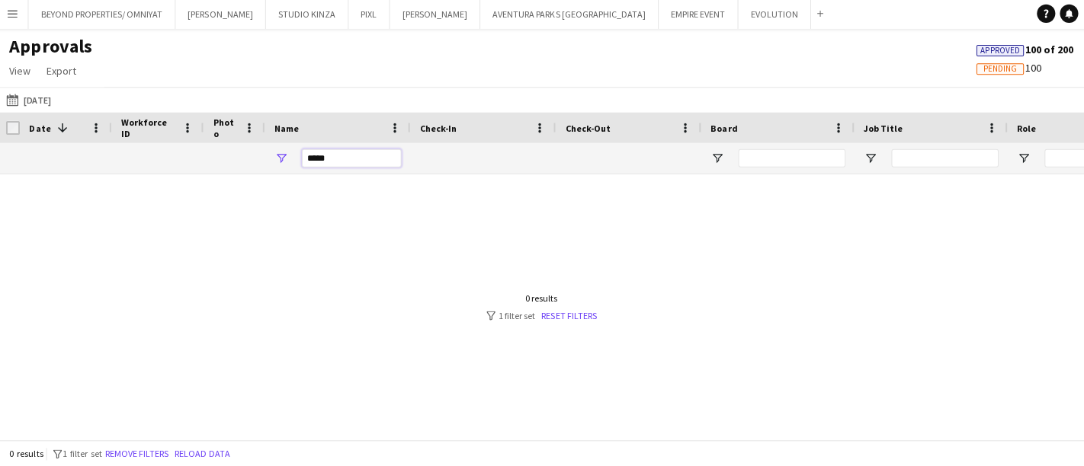
click at [335, 159] on input "*****" at bounding box center [352, 159] width 99 height 18
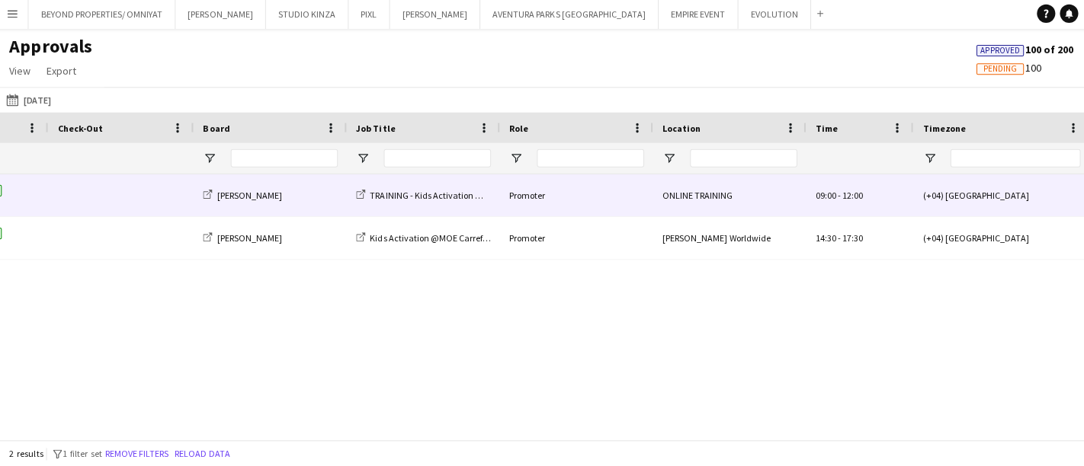
type input "******"
click at [632, 188] on div "Promoter" at bounding box center [577, 196] width 152 height 42
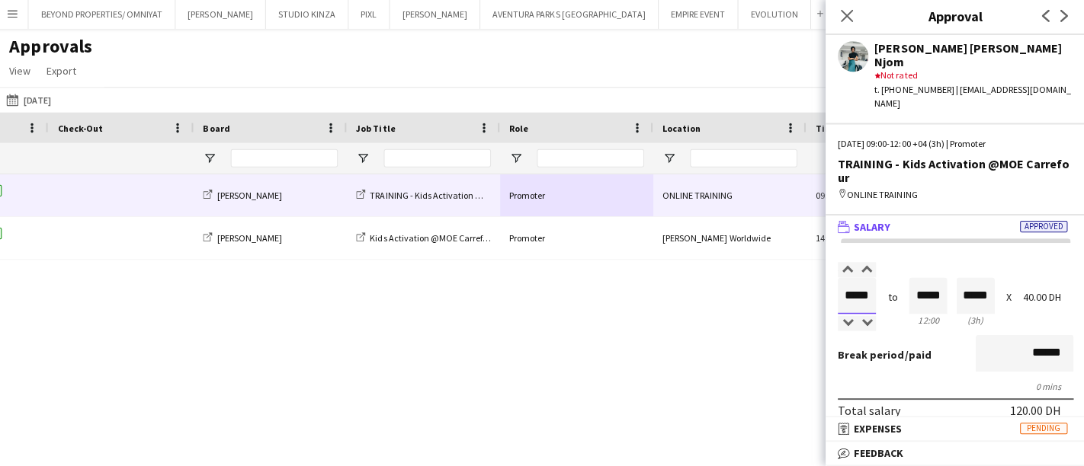
drag, startPoint x: 851, startPoint y: 254, endPoint x: 838, endPoint y: 254, distance: 13.0
click at [838, 278] on input "*****" at bounding box center [856, 296] width 38 height 37
type input "*****"
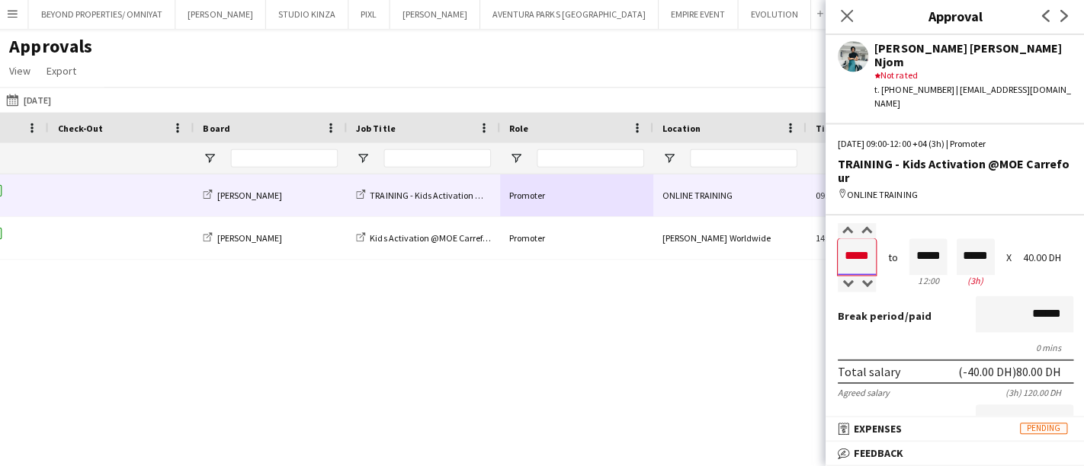
type input "*****"
click at [943, 342] on div "0 mins" at bounding box center [954, 347] width 235 height 11
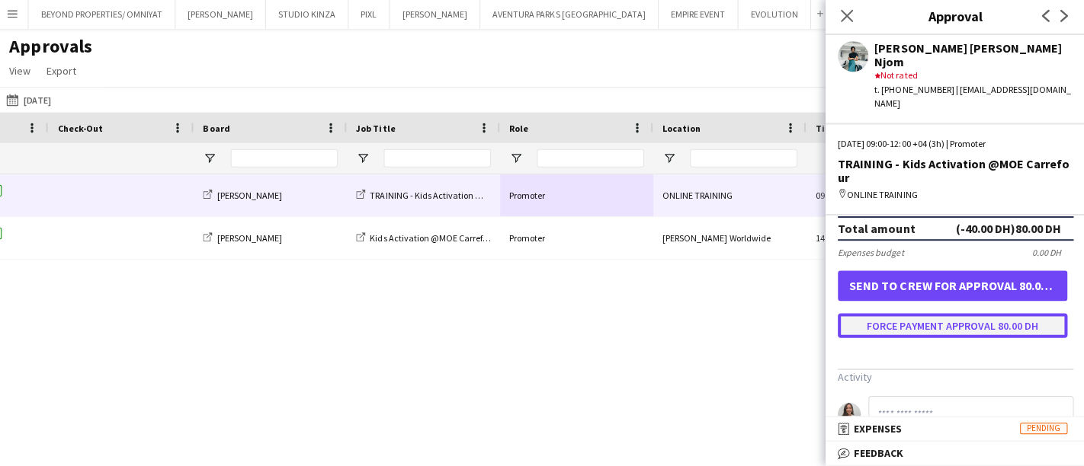
click at [937, 314] on button "Force payment approval 80.00 DH" at bounding box center [951, 326] width 229 height 24
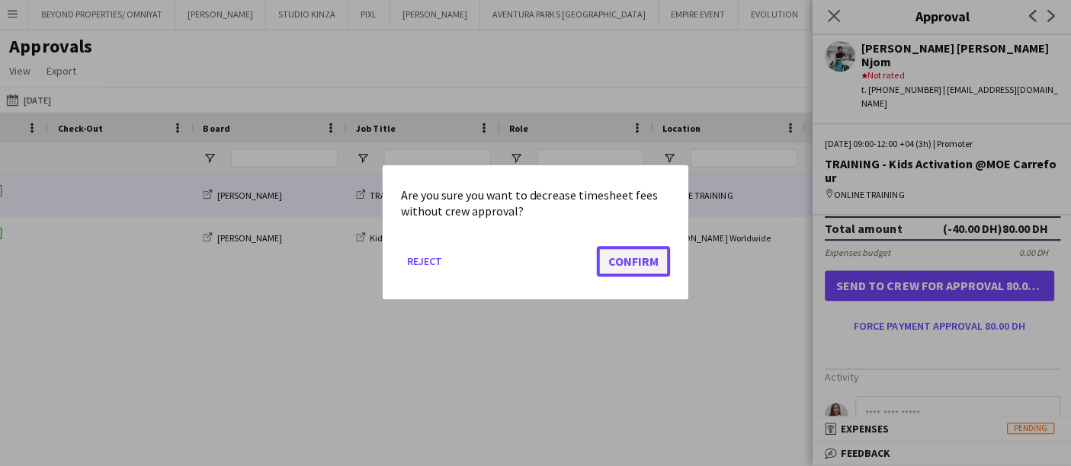
click at [631, 257] on button "Confirm" at bounding box center [633, 262] width 73 height 30
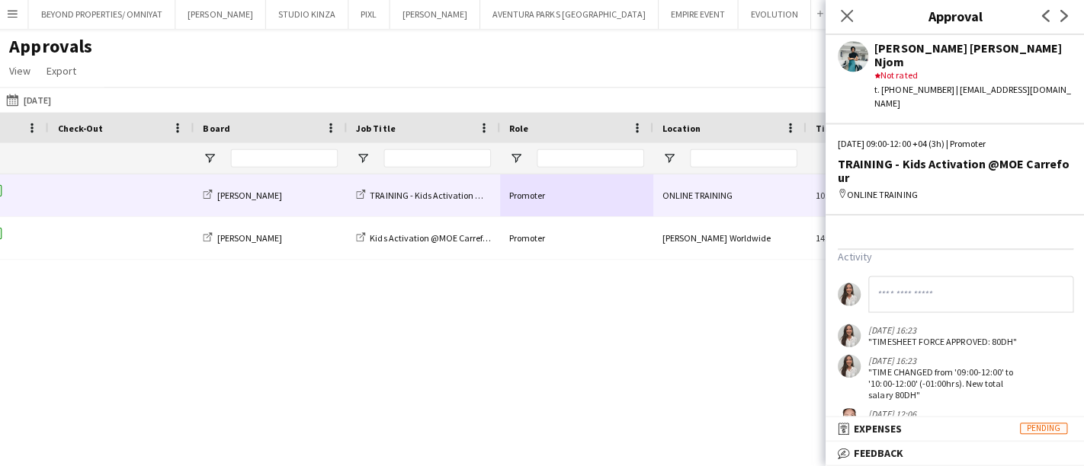
click at [898, 277] on input at bounding box center [969, 295] width 204 height 37
click at [962, 277] on input "**********" at bounding box center [962, 295] width 191 height 37
type input "**********"
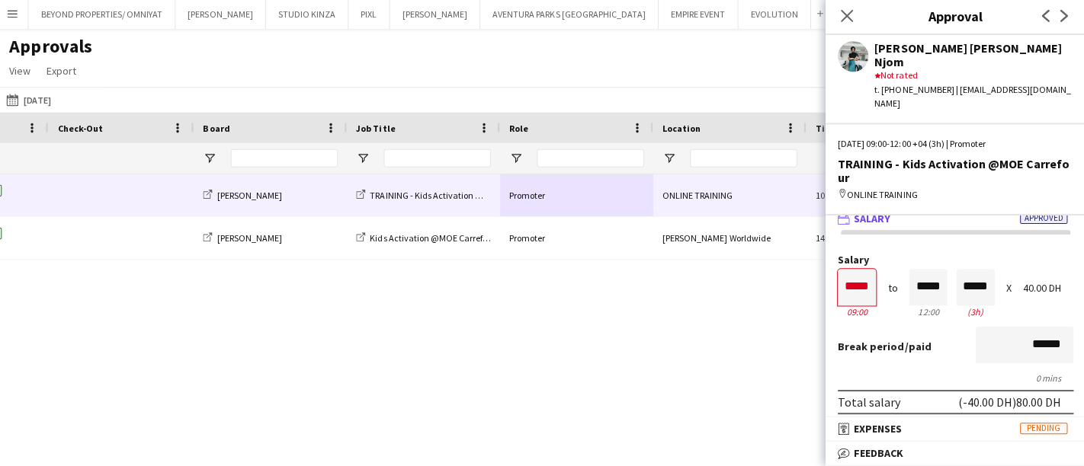
scroll to position [6, 0]
drag, startPoint x: 841, startPoint y: 245, endPoint x: 908, endPoint y: 244, distance: 67.1
click at [908, 258] on div "Salary ***** 09:00 to ***** 12:00 ***** (3h) X 40.00 DH" at bounding box center [954, 291] width 235 height 66
type input "*****"
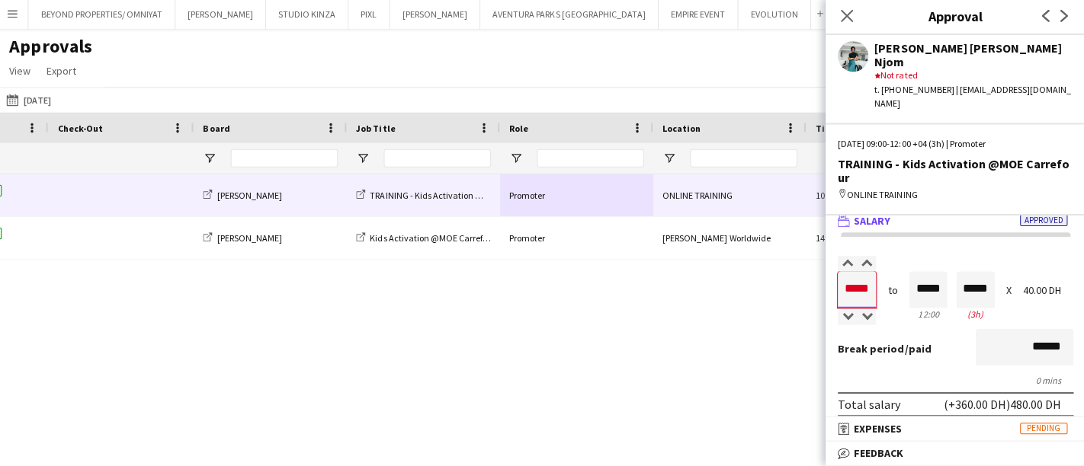
type input "*****"
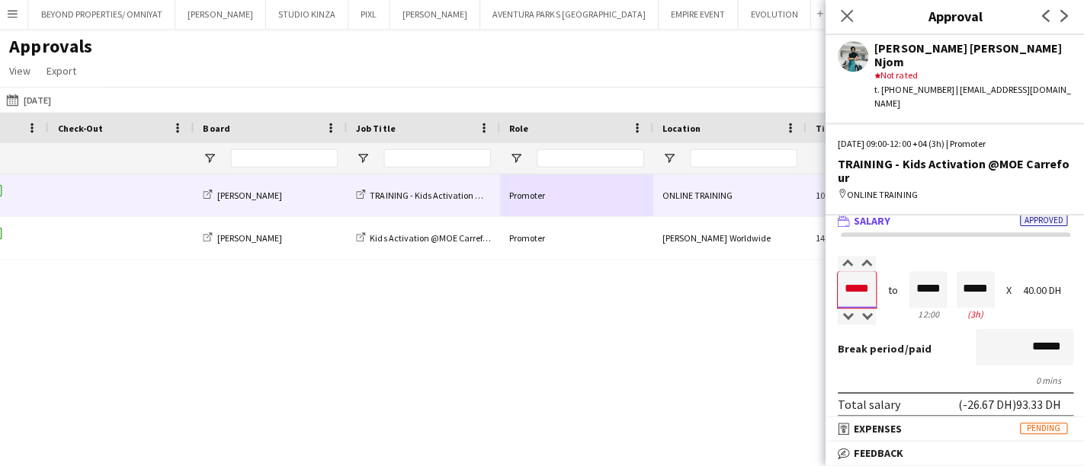
type input "*****"
click at [922, 375] on div "0 mins" at bounding box center [954, 380] width 235 height 11
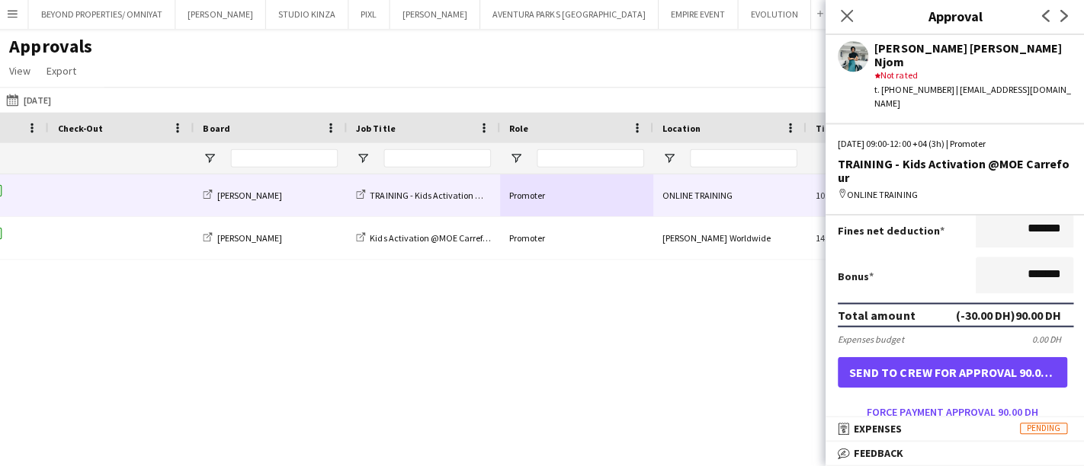
scroll to position [335, 0]
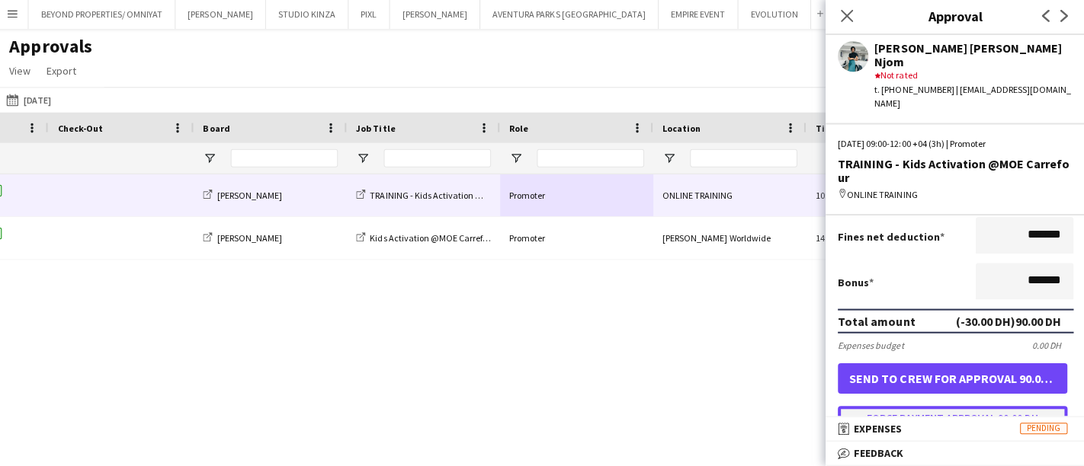
click at [961, 406] on button "Force payment approval 90.00 DH" at bounding box center [951, 418] width 229 height 24
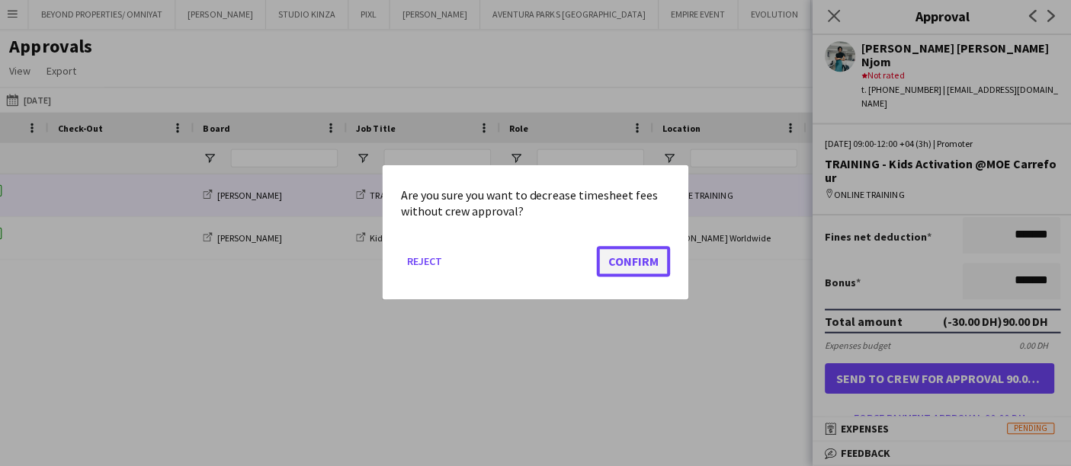
click at [616, 272] on button "Confirm" at bounding box center [633, 262] width 73 height 30
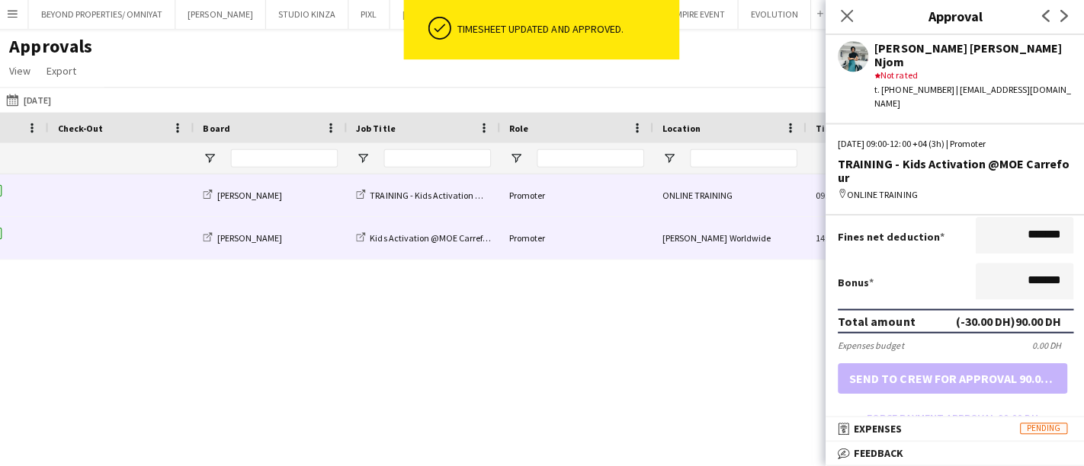
click at [516, 236] on div "Promoter" at bounding box center [577, 239] width 152 height 42
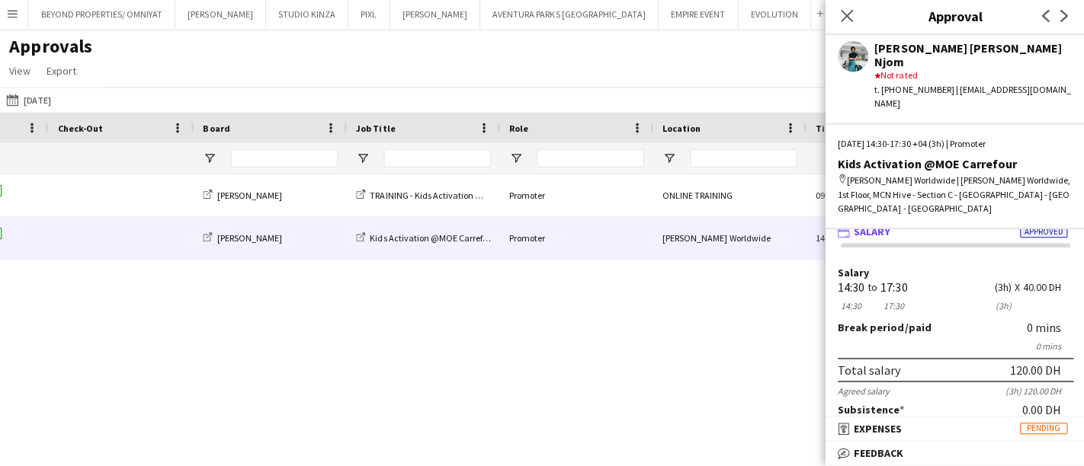
scroll to position [0, 0]
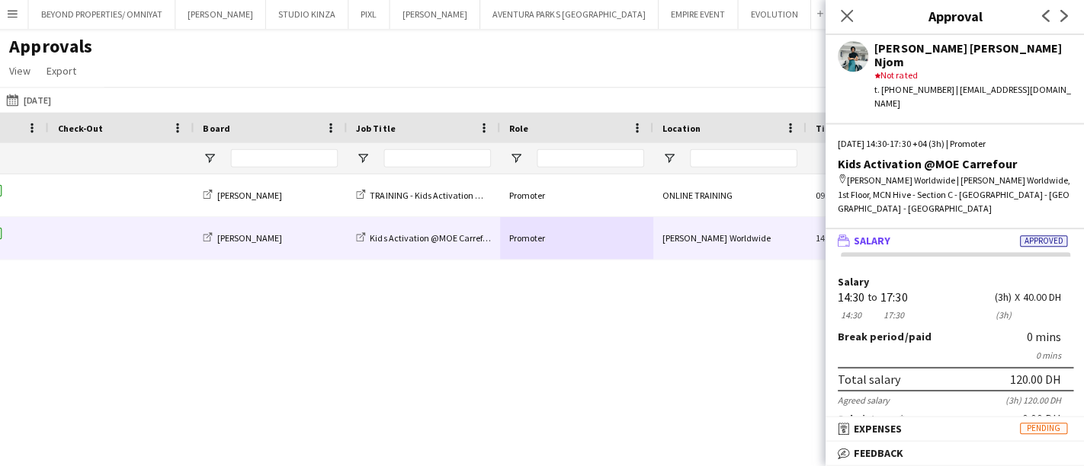
click at [982, 367] on div "Total salary 120.00 DH" at bounding box center [954, 379] width 235 height 24
click at [855, 293] on div "Salary 14:30 14:30 to 17:30 17:30 (3h) (3h) X 40.00 DH" at bounding box center [954, 300] width 235 height 46
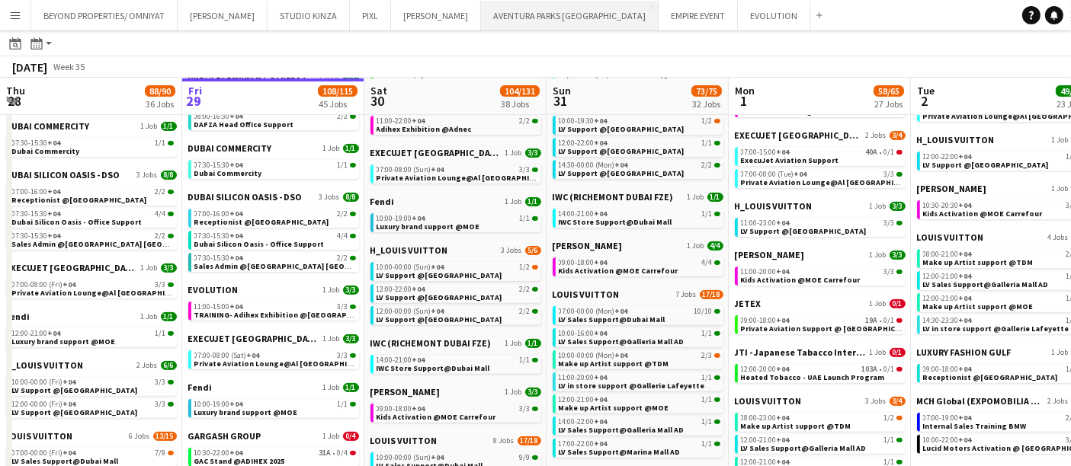
scroll to position [0, 592]
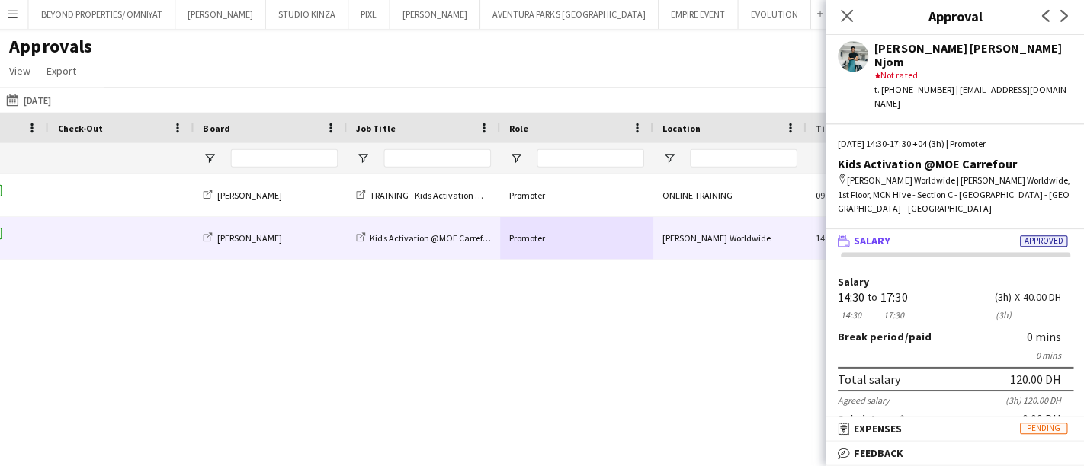
click at [716, 319] on div "Denise Neng Njom Checked-in 29-08-2025 12:06 JACK MORTON TRAINING - Kids Activa…" at bounding box center [542, 300] width 1084 height 251
click at [750, 82] on div "Approvals View Customise view Customise filters Reset Filters Reset View Reset …" at bounding box center [542, 63] width 1084 height 52
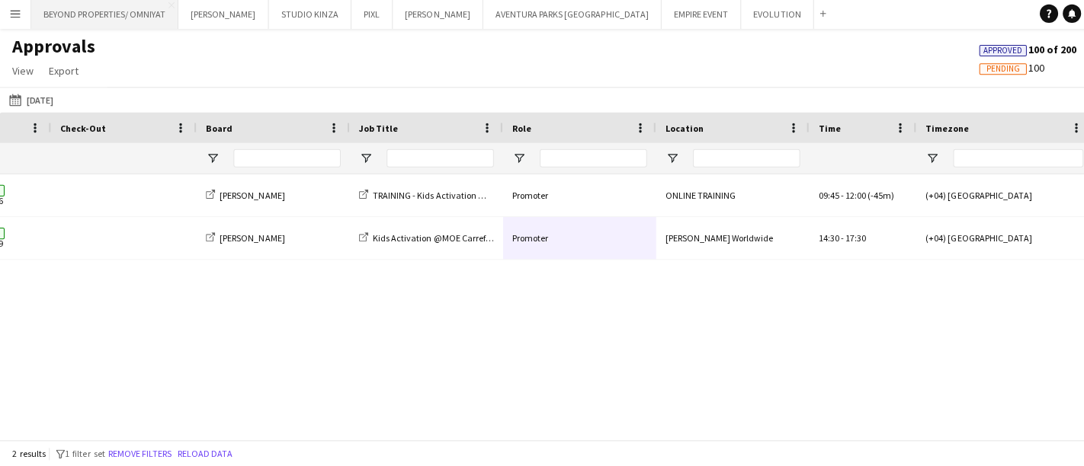
click at [69, 18] on button "BEYOND PROPERTIES/ OMNIYAT Close" at bounding box center [104, 16] width 146 height 30
